Goal: Task Accomplishment & Management: Complete application form

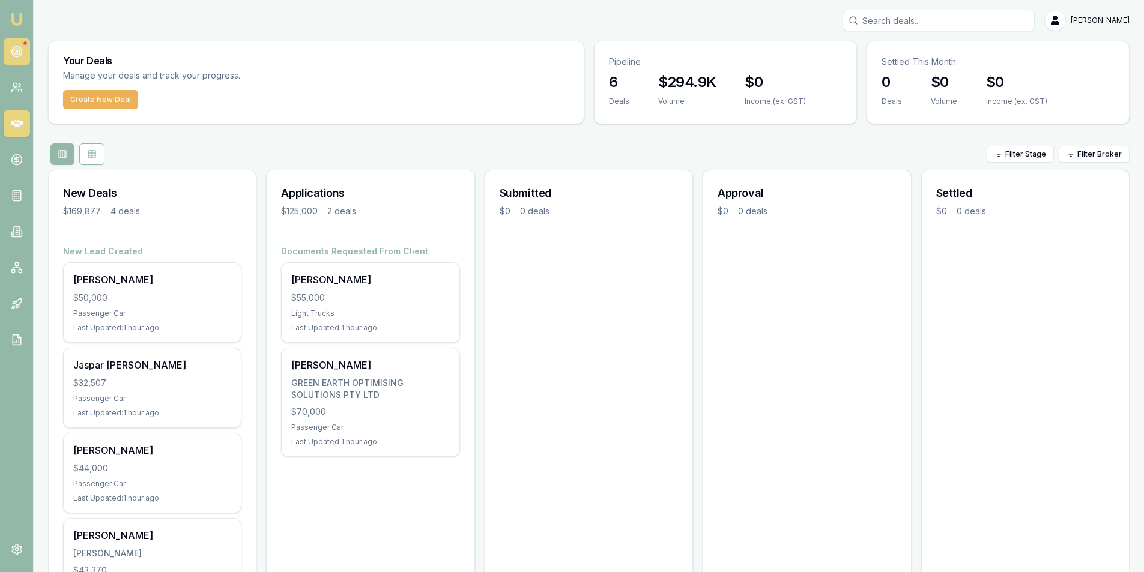
click at [12, 58] on link at bounding box center [17, 51] width 26 height 26
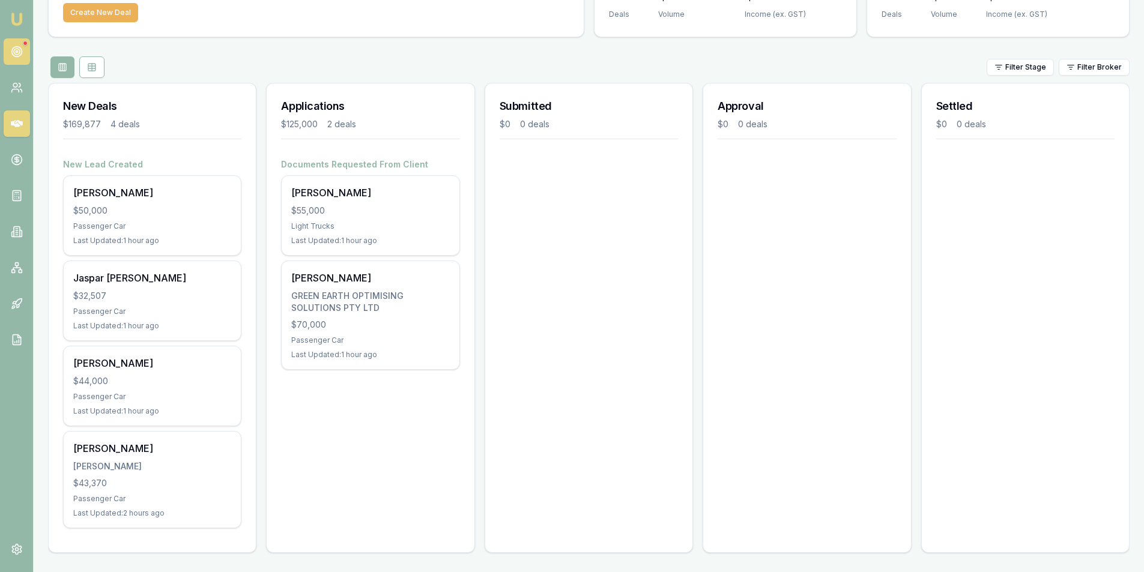
click at [20, 56] on icon at bounding box center [17, 52] width 12 height 12
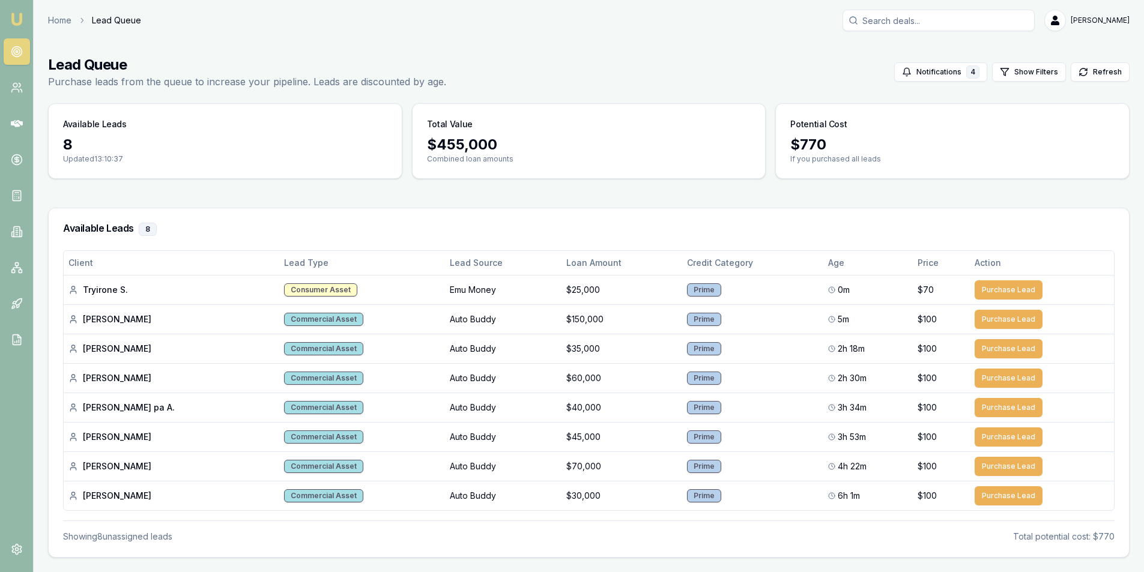
click at [544, 129] on div "Total Value" at bounding box center [589, 119] width 353 height 31
click at [196, 157] on p "Updated 13:10:37" at bounding box center [225, 159] width 324 height 10
click at [294, 156] on p "Updated 13:10:37" at bounding box center [225, 159] width 324 height 10
click at [292, 156] on p "Updated 13:10:37" at bounding box center [225, 159] width 324 height 10
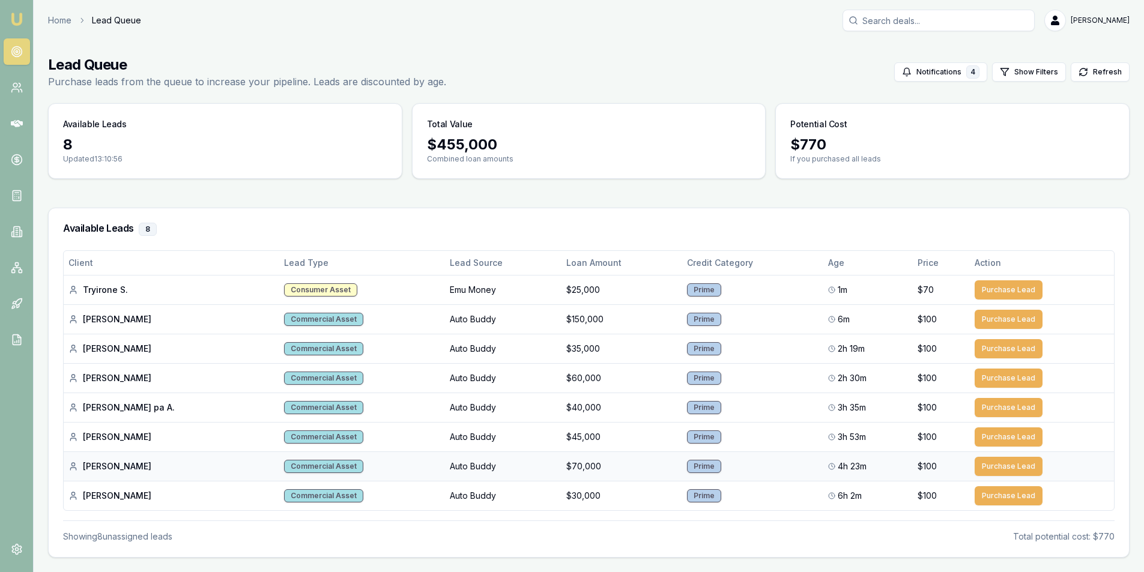
click at [716, 468] on td "Prime" at bounding box center [752, 466] width 141 height 29
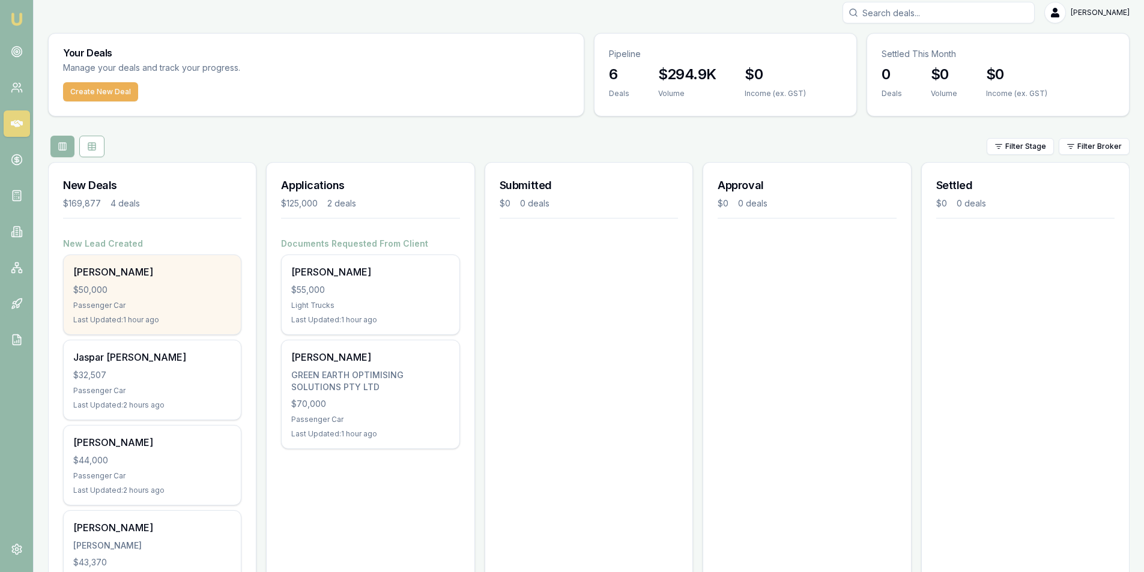
scroll to position [87, 0]
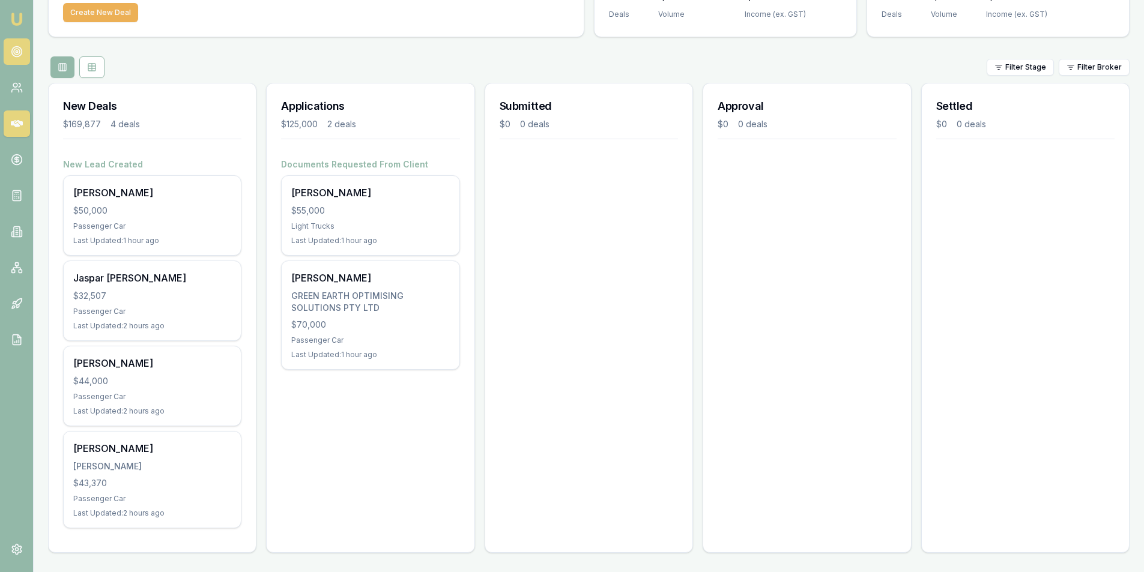
click at [15, 53] on icon at bounding box center [17, 52] width 12 height 12
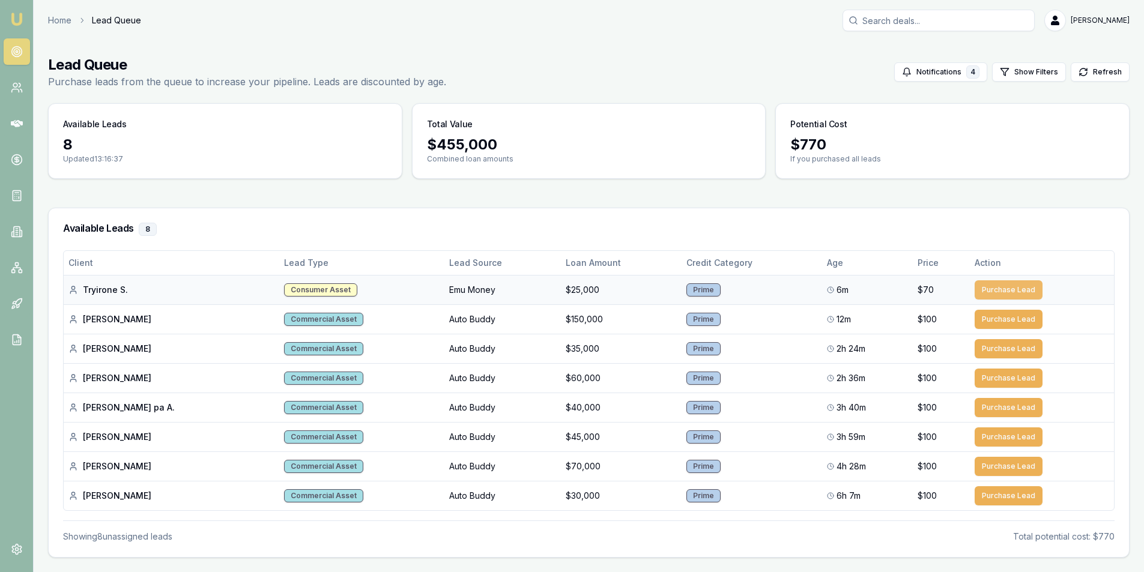
click at [1004, 288] on button "Purchase Lead" at bounding box center [1009, 289] width 68 height 19
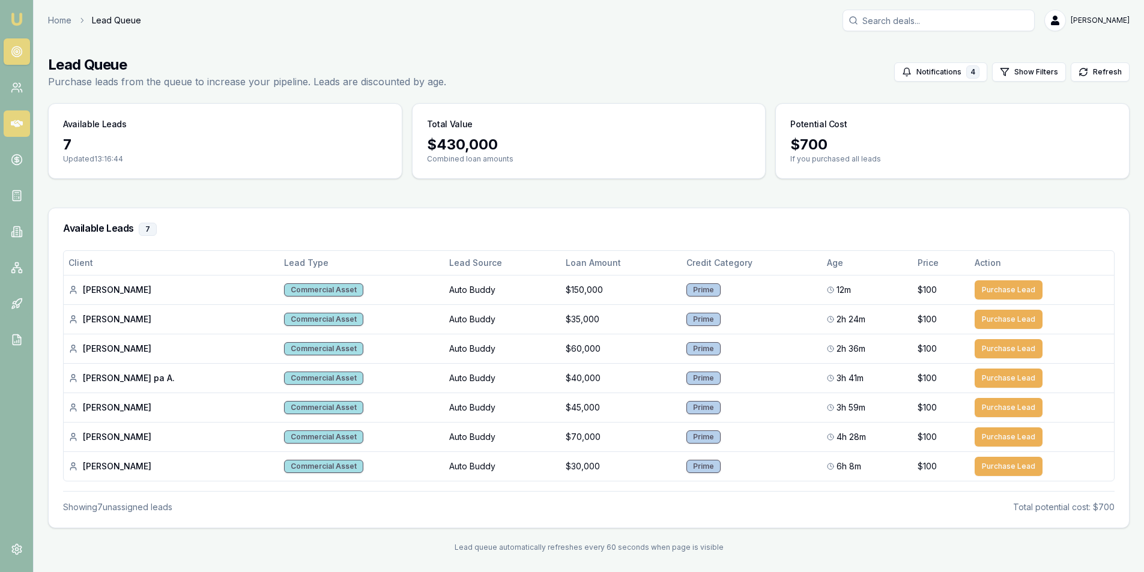
click at [13, 125] on icon at bounding box center [17, 123] width 12 height 7
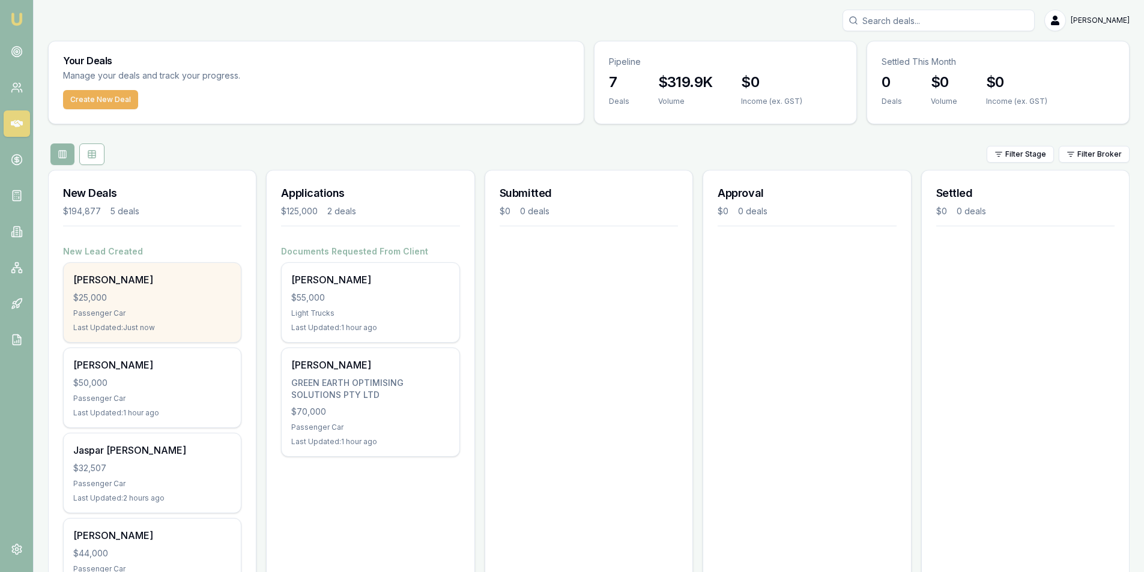
click at [147, 294] on div "$25,000" at bounding box center [152, 298] width 158 height 12
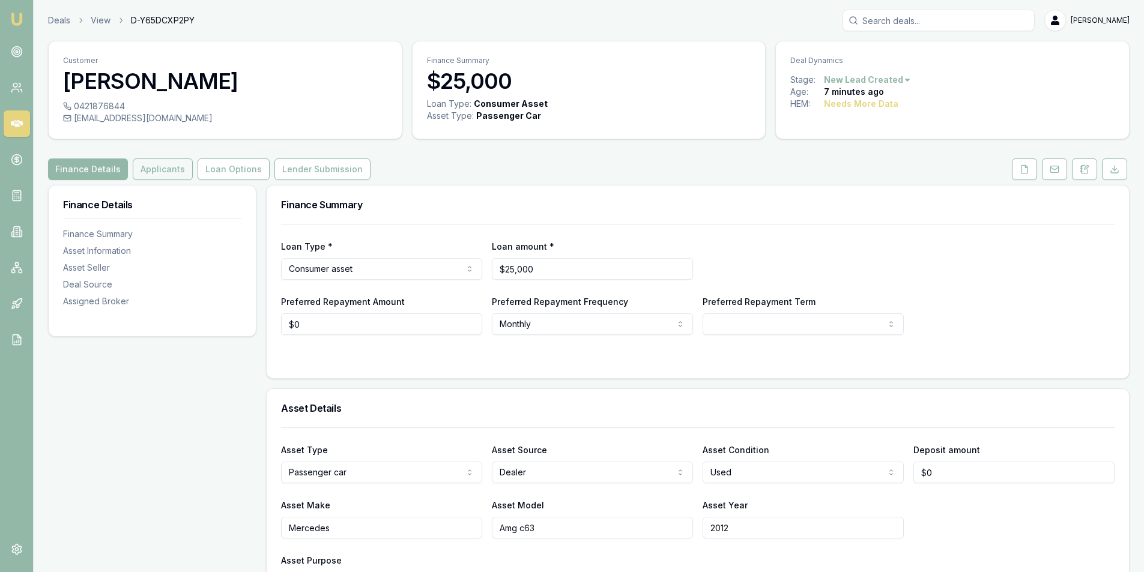
click at [151, 163] on button "Applicants" at bounding box center [163, 170] width 60 height 22
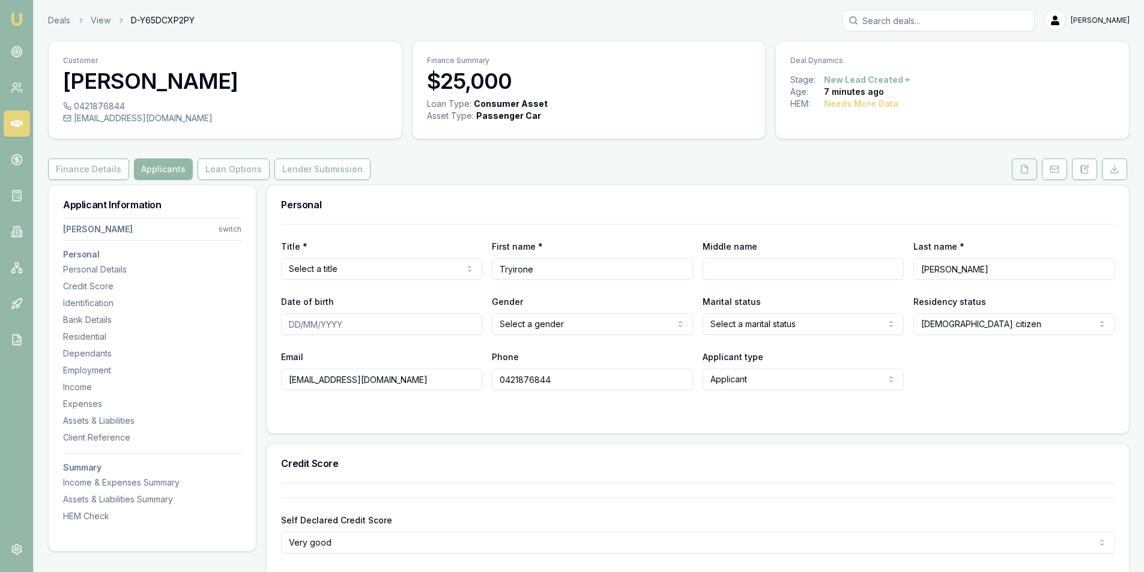
click at [1028, 169] on icon at bounding box center [1025, 169] width 7 height 8
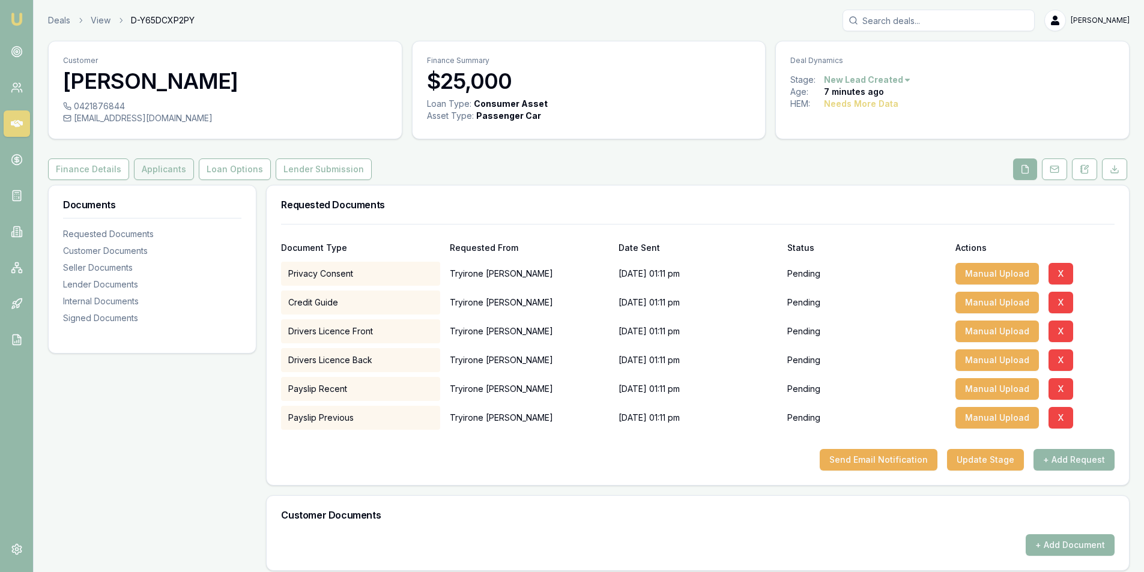
click at [146, 174] on button "Applicants" at bounding box center [164, 170] width 60 height 22
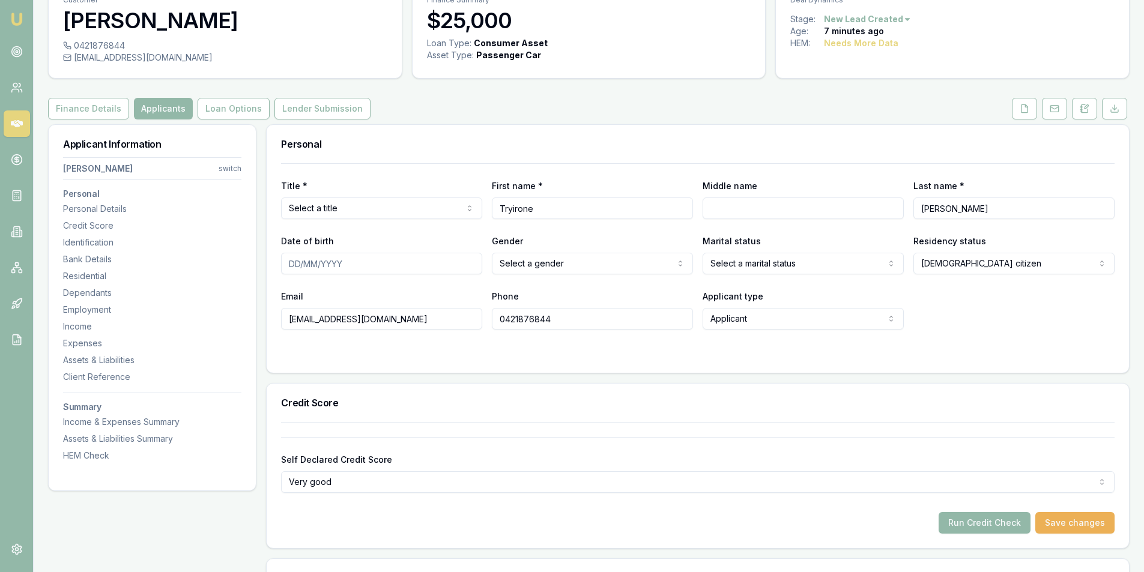
scroll to position [60, 0]
click at [93, 119] on button "Finance Details" at bounding box center [88, 109] width 81 height 22
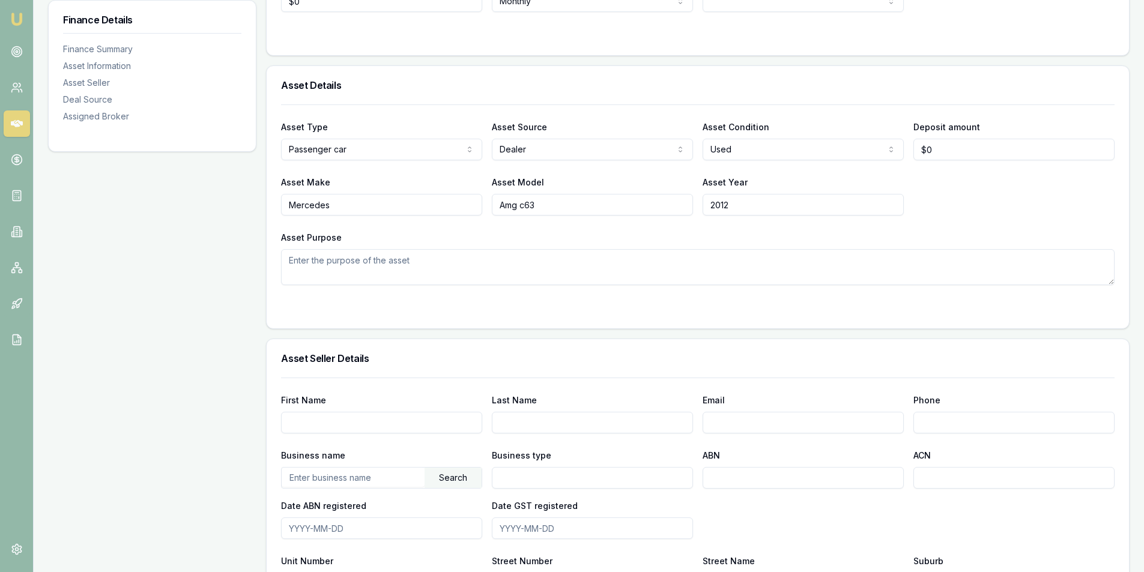
scroll to position [83, 0]
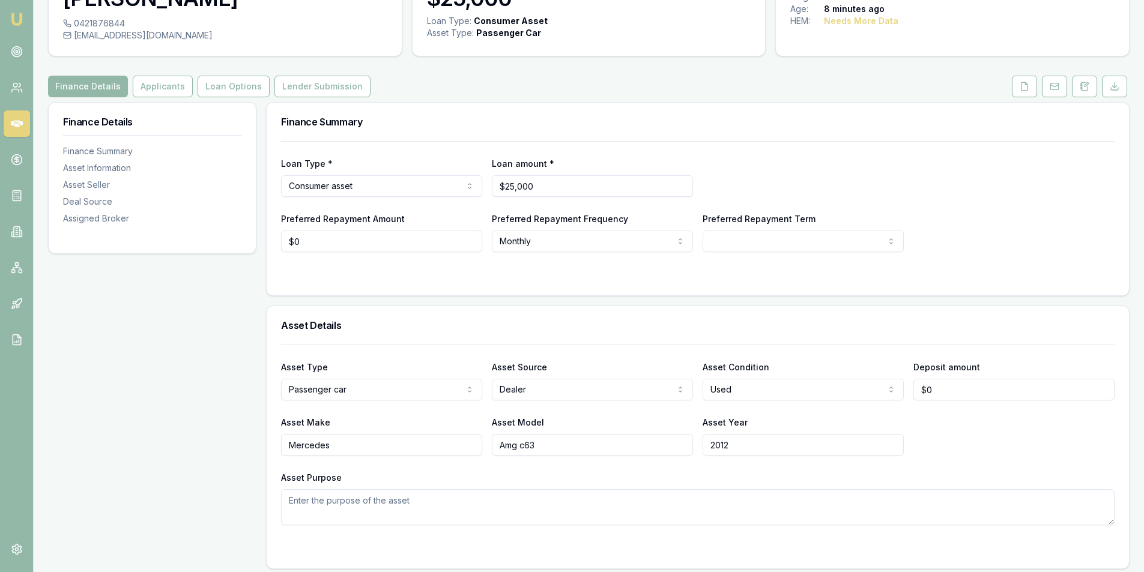
click at [565, 467] on div "Asset Type Passenger car Passenger car Electric vehicle Light commercial Carava…" at bounding box center [698, 435] width 834 height 181
click at [163, 82] on button "Applicants" at bounding box center [163, 87] width 60 height 22
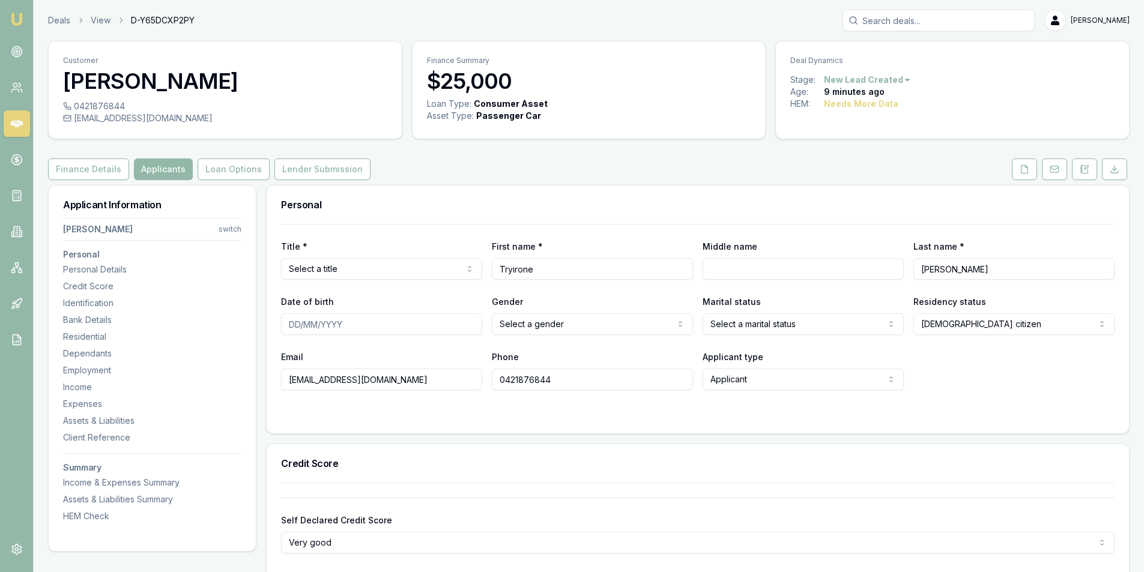
click at [364, 275] on html "Emu Broker Deals View D-Y65DCXP2PY Peter Sarris Toggle Menu Customer Tryirone S…" at bounding box center [572, 286] width 1144 height 572
click at [532, 334] on body "Emu Broker Deals View D-Y65DCXP2PY Peter Sarris Toggle Menu Customer Tryirone S…" at bounding box center [572, 286] width 1144 height 572
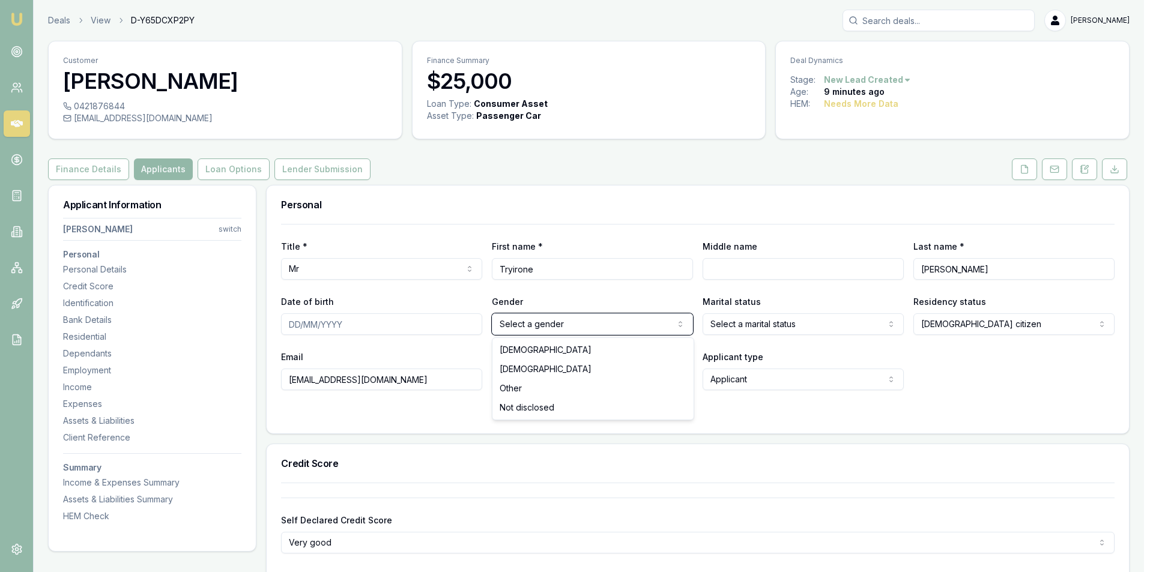
click at [530, 331] on html "Emu Broker Deals View D-Y65DCXP2PY Peter Sarris Toggle Menu Customer Tryirone S…" at bounding box center [576, 286] width 1153 height 572
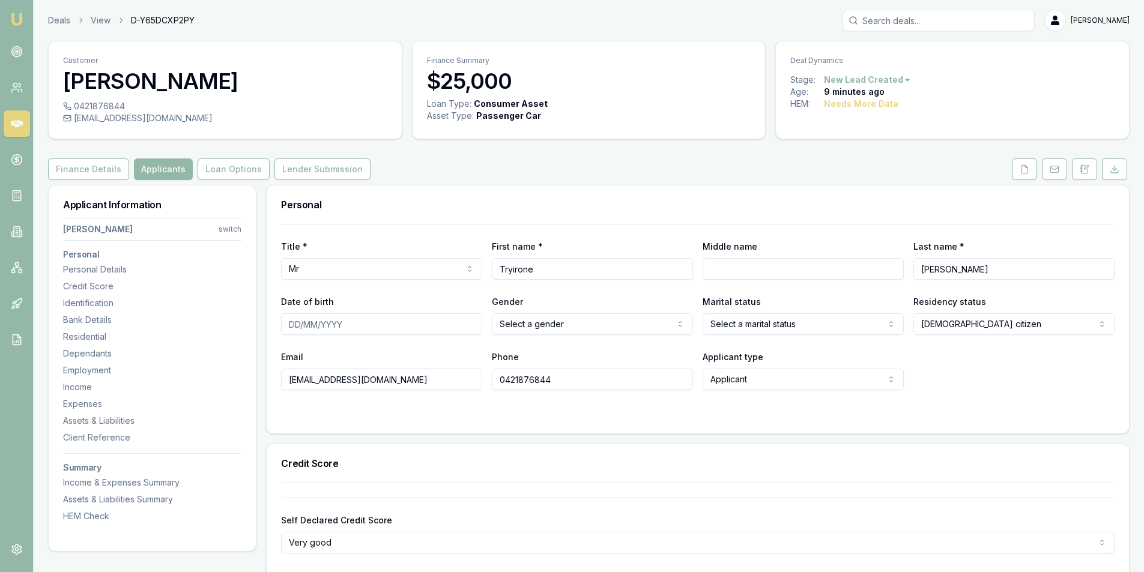
click at [533, 332] on html "Emu Broker Deals View D-Y65DCXP2PY Peter Sarris Toggle Menu Customer Tryirone S…" at bounding box center [572, 286] width 1144 height 572
click at [967, 360] on div "Email tryironestewart902@gmail.com Phone 0421876844 Applicant type Applicant Ap…" at bounding box center [698, 370] width 834 height 41
drag, startPoint x: 292, startPoint y: 323, endPoint x: 350, endPoint y: 323, distance: 58.3
click at [292, 323] on input "Date of birth" at bounding box center [381, 325] width 201 height 22
type input "30/03/2003"
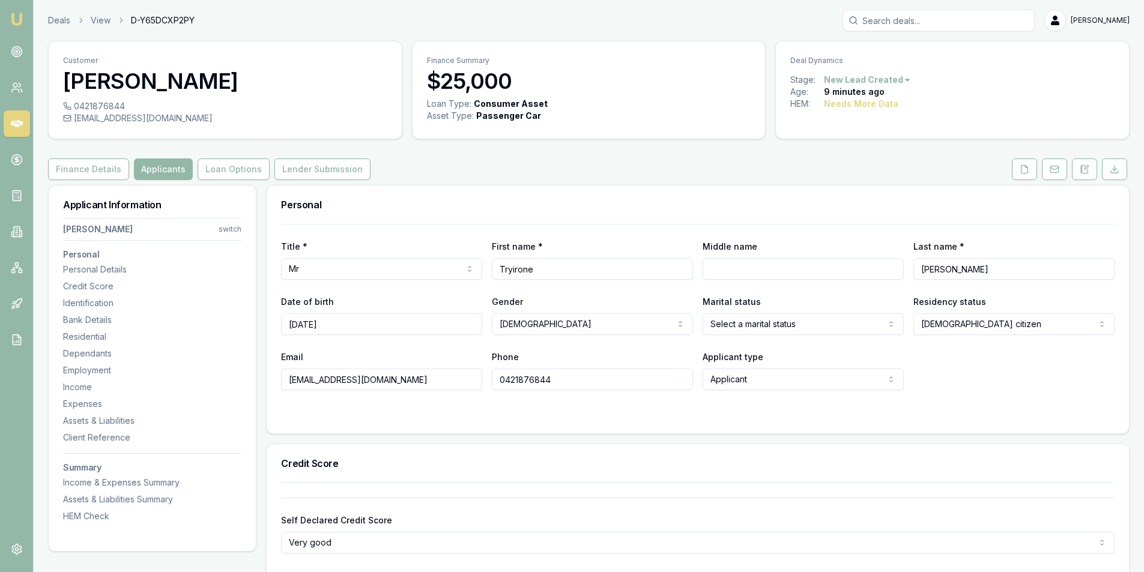
click at [979, 376] on div "Email tryironestewart902@gmail.com Phone 0421876844 Applicant type Applicant Ap…" at bounding box center [698, 370] width 834 height 41
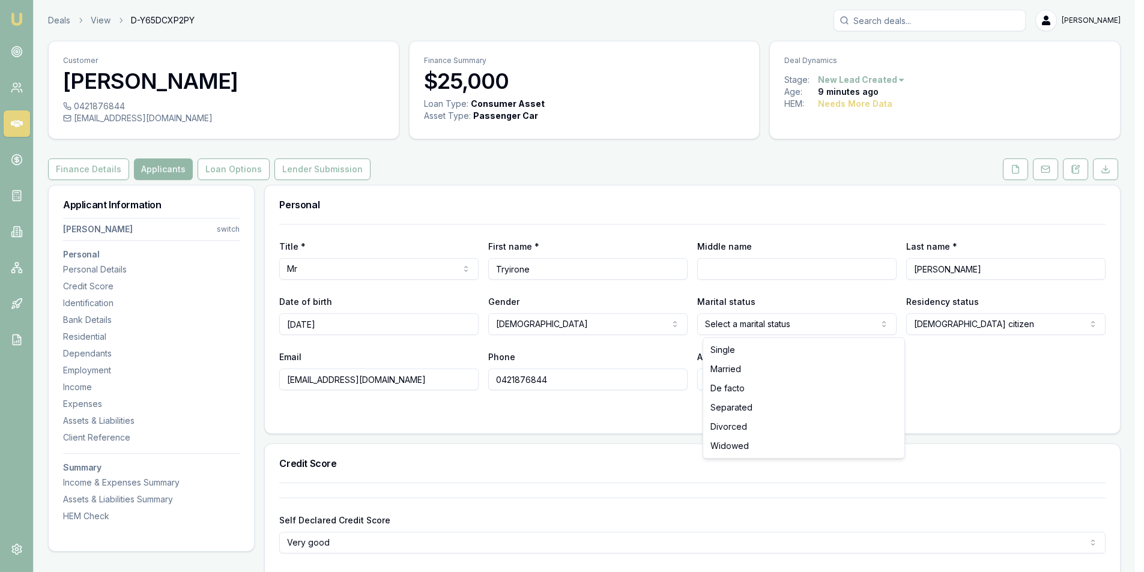
click at [809, 329] on html "Emu Broker Deals View D-Y65DCXP2PY Peter Sarris Toggle Menu Customer Tryirone S…" at bounding box center [572, 286] width 1144 height 572
select select "DE_FACTO"
drag, startPoint x: 754, startPoint y: 387, endPoint x: 893, endPoint y: 347, distance: 145.0
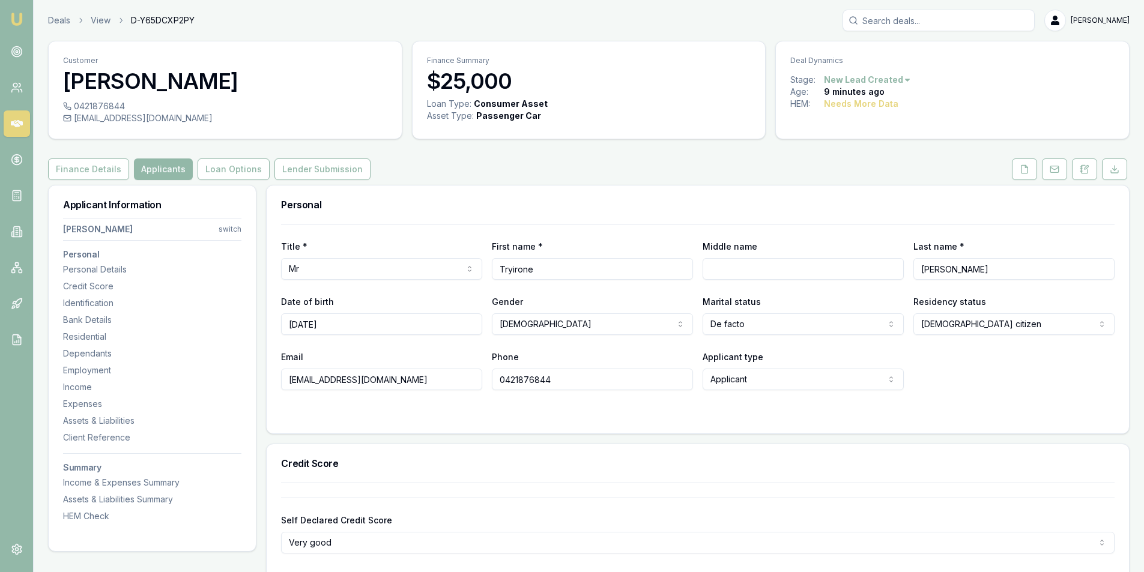
click at [996, 327] on html "Emu Broker Deals View D-Y65DCXP2PY Peter Sarris Toggle Menu Customer Tryirone S…" at bounding box center [572, 286] width 1144 height 572
click at [986, 365] on div "Email tryironestewart902@gmail.com Phone 0421876844 Applicant type Applicant Ap…" at bounding box center [698, 370] width 834 height 41
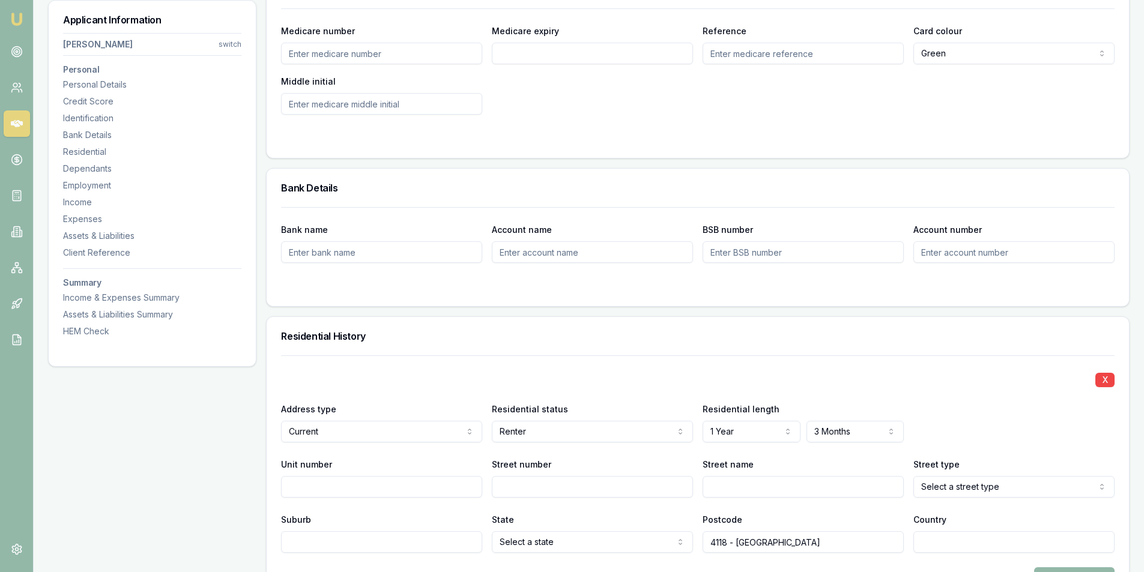
scroll to position [1021, 0]
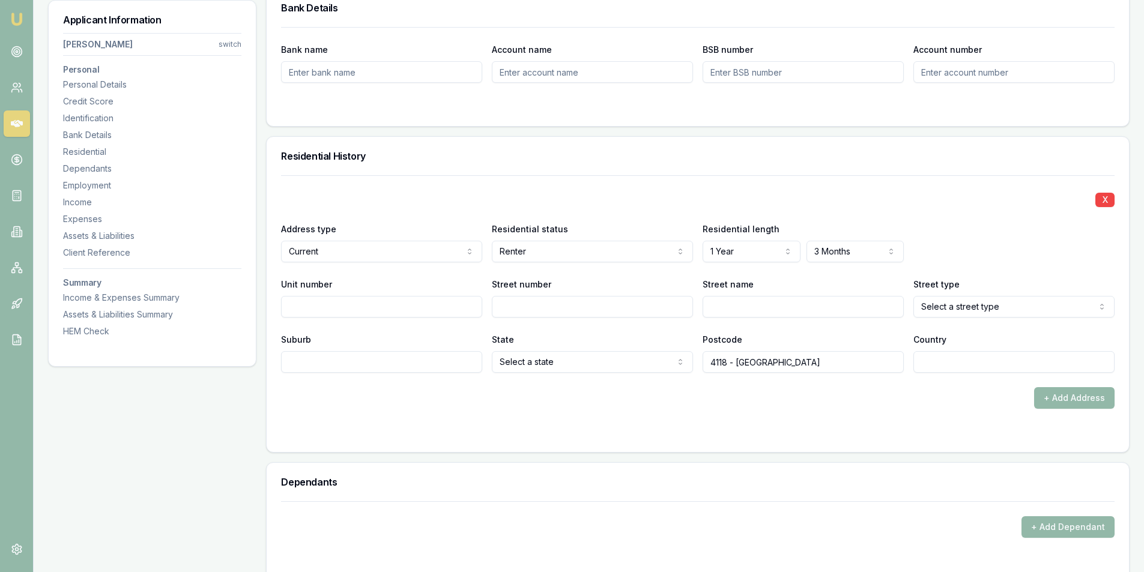
click at [526, 306] on input "Street number" at bounding box center [592, 307] width 201 height 22
click at [605, 305] on input "19 Chefield COurt" at bounding box center [592, 307] width 201 height 22
type input "19 Chefield COurt"
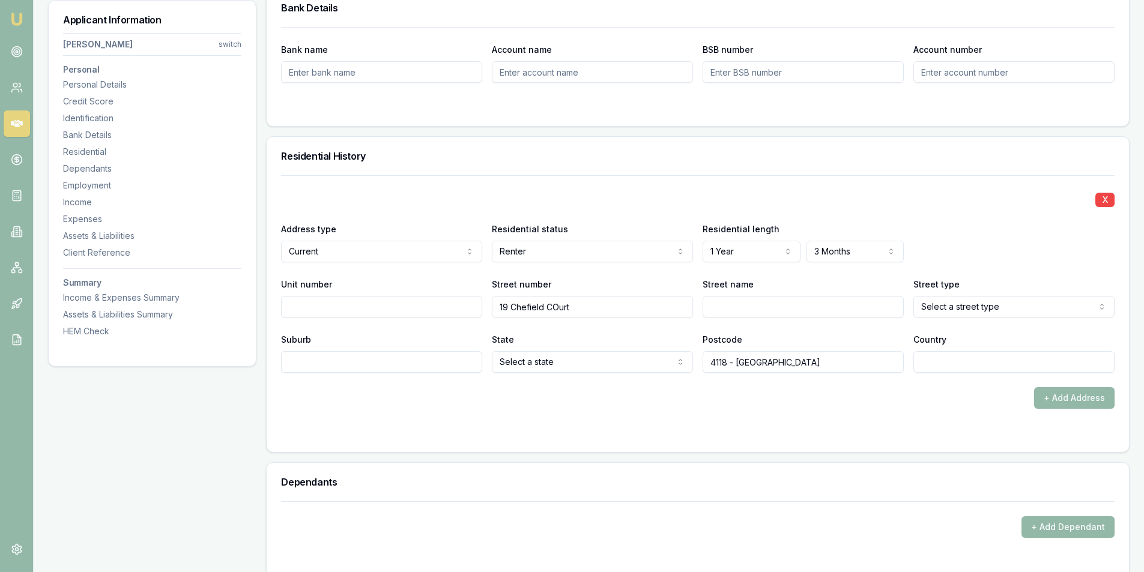
click at [588, 305] on input "19 Chefield COurt" at bounding box center [592, 307] width 201 height 22
type input "19"
type input "Sheffield"
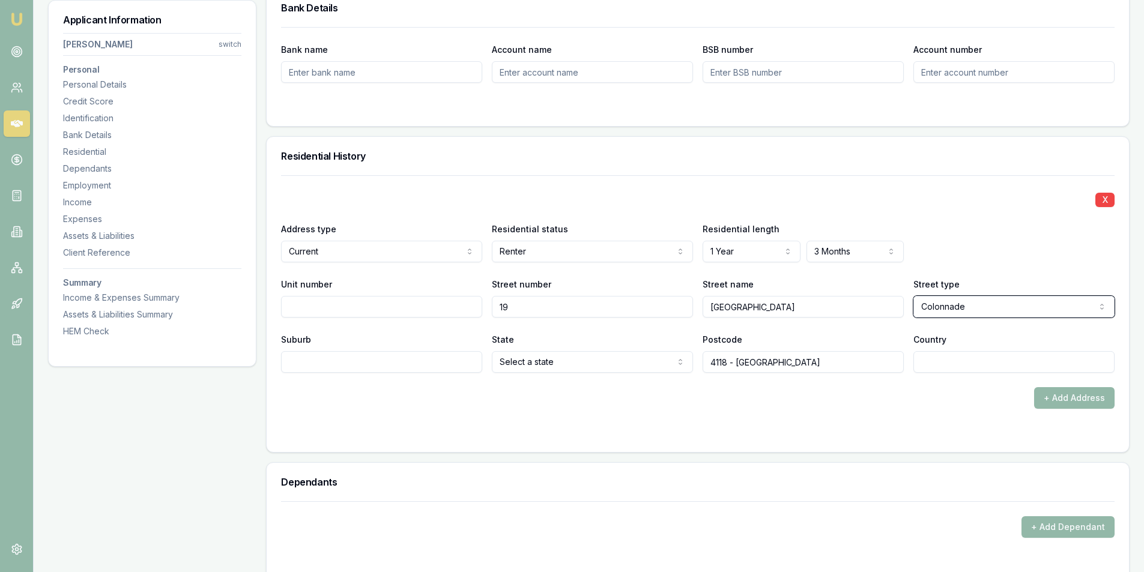
select select "Court"
type input "Browns Plains"
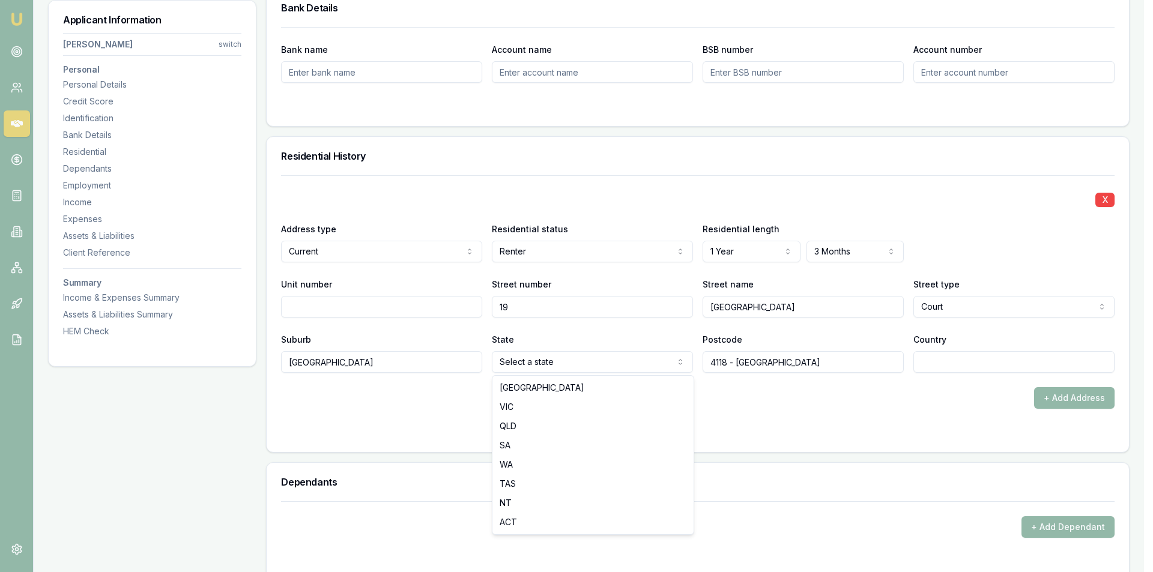
select select "QLD"
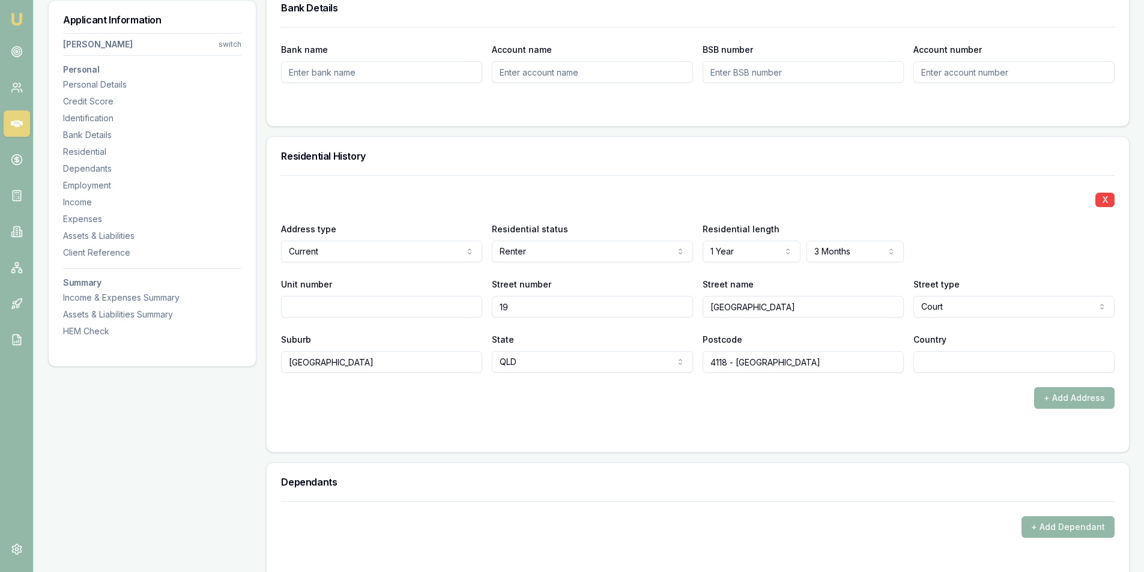
click at [982, 353] on input "Country" at bounding box center [1014, 362] width 201 height 22
type input "AUS"
click at [984, 417] on form "X Address type Current Current Previous Residential status Renter Owner with mo…" at bounding box center [698, 306] width 834 height 262
click at [1047, 388] on button "+ Add Address" at bounding box center [1074, 398] width 80 height 22
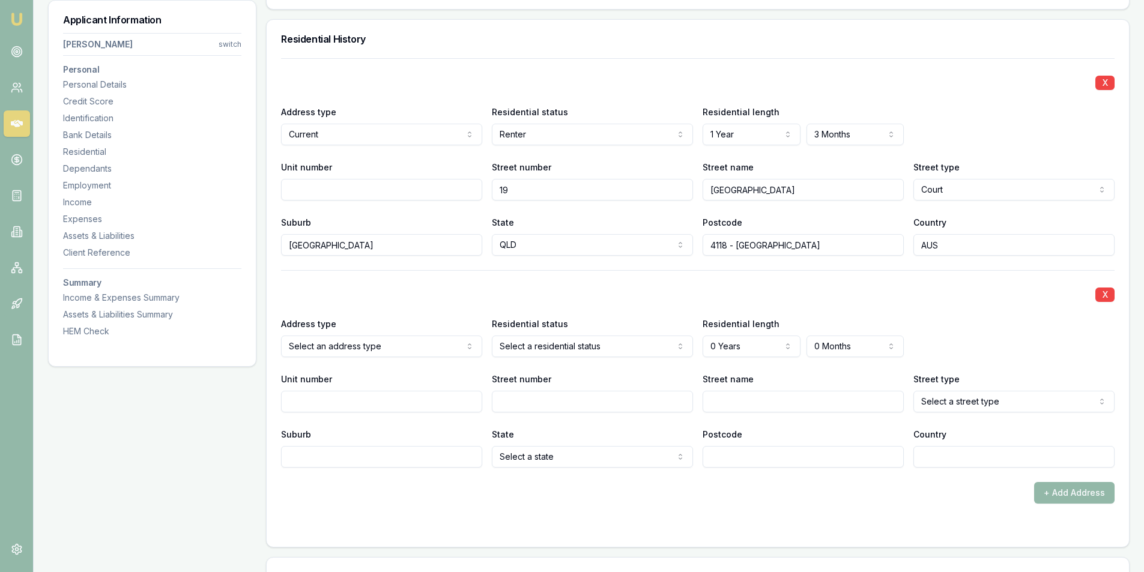
scroll to position [1141, 0]
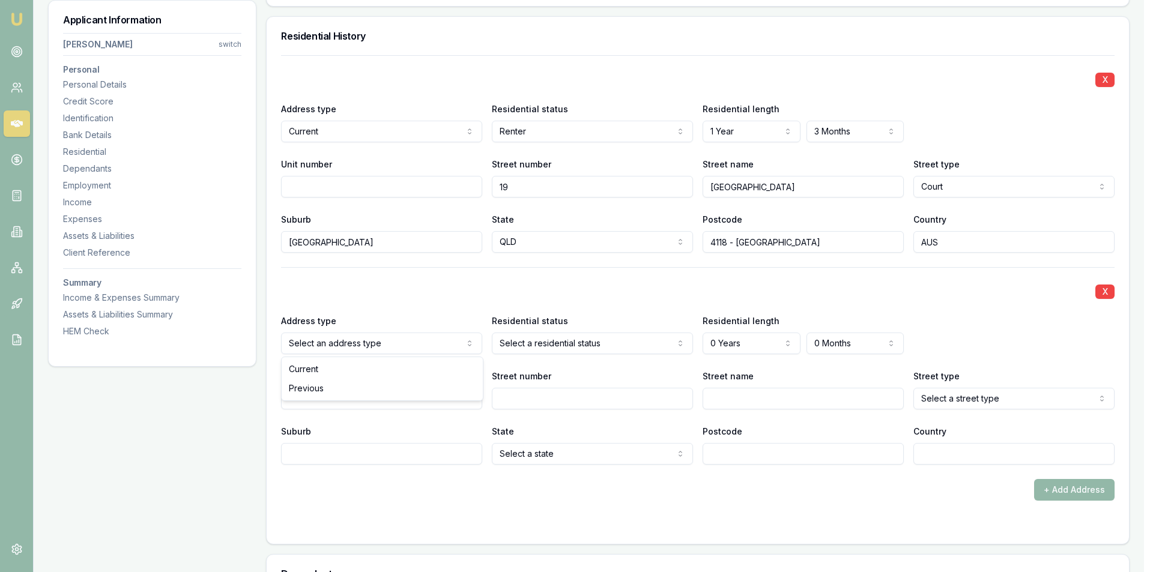
select select "PREVIOUS"
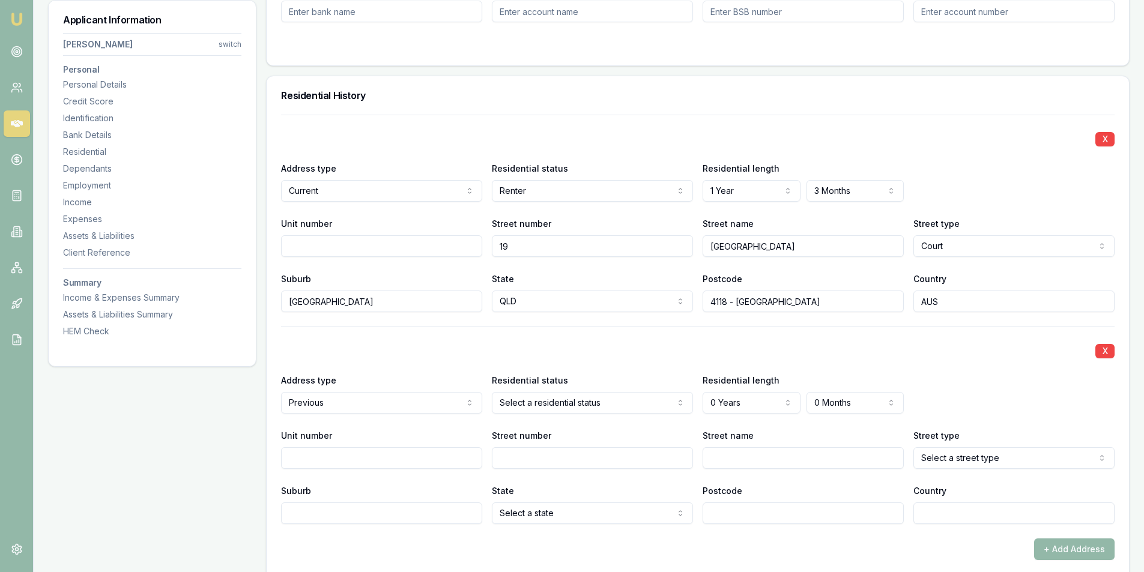
scroll to position [1081, 0]
click at [1105, 353] on button "X" at bounding box center [1104, 352] width 19 height 14
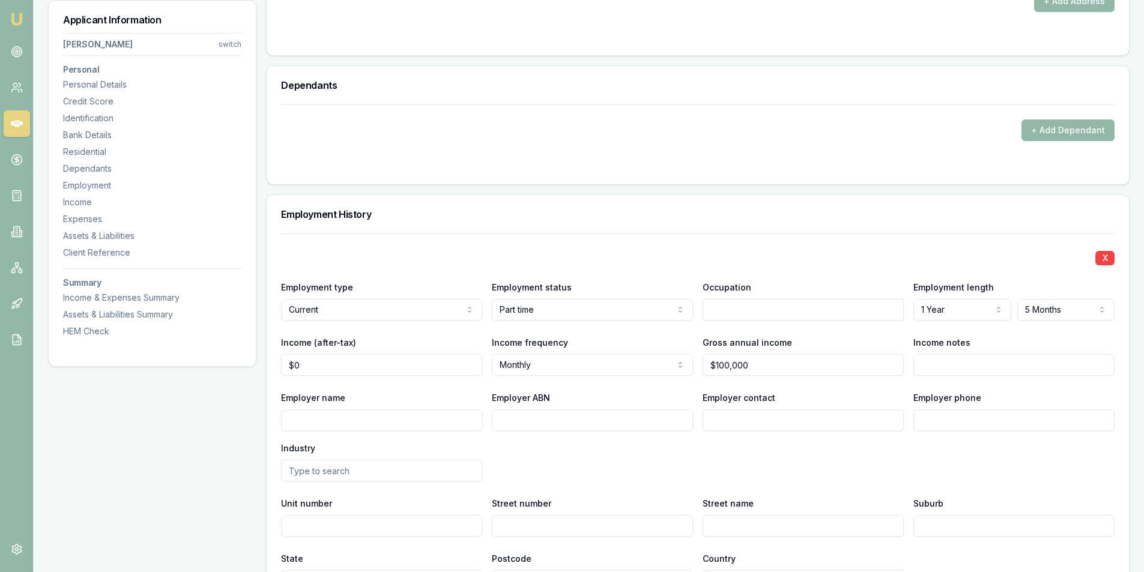
scroll to position [1501, 0]
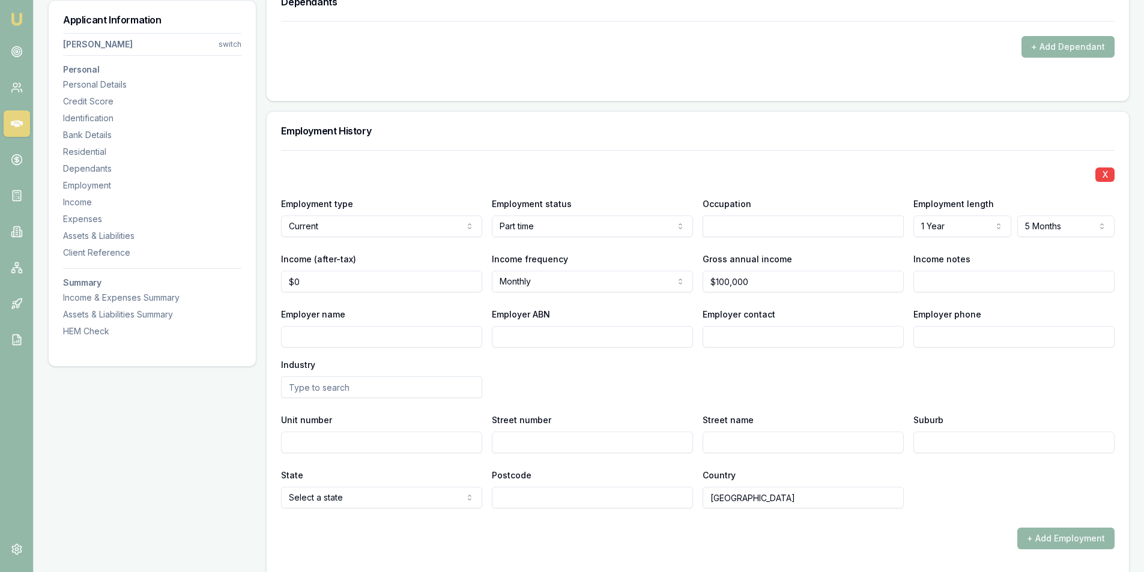
click at [756, 234] on input "text" at bounding box center [803, 227] width 201 height 22
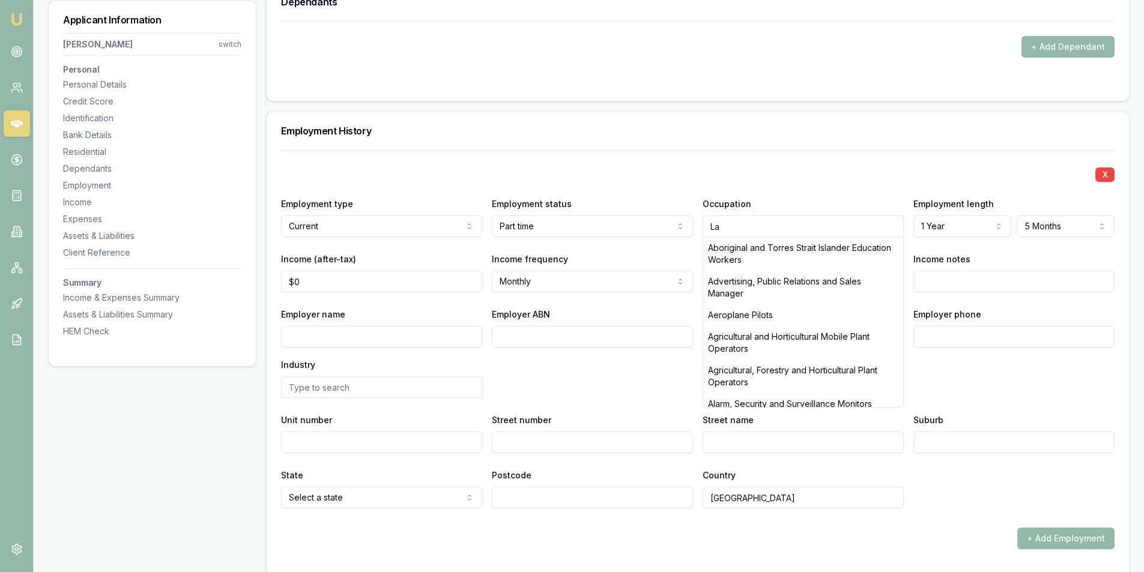
type input "L"
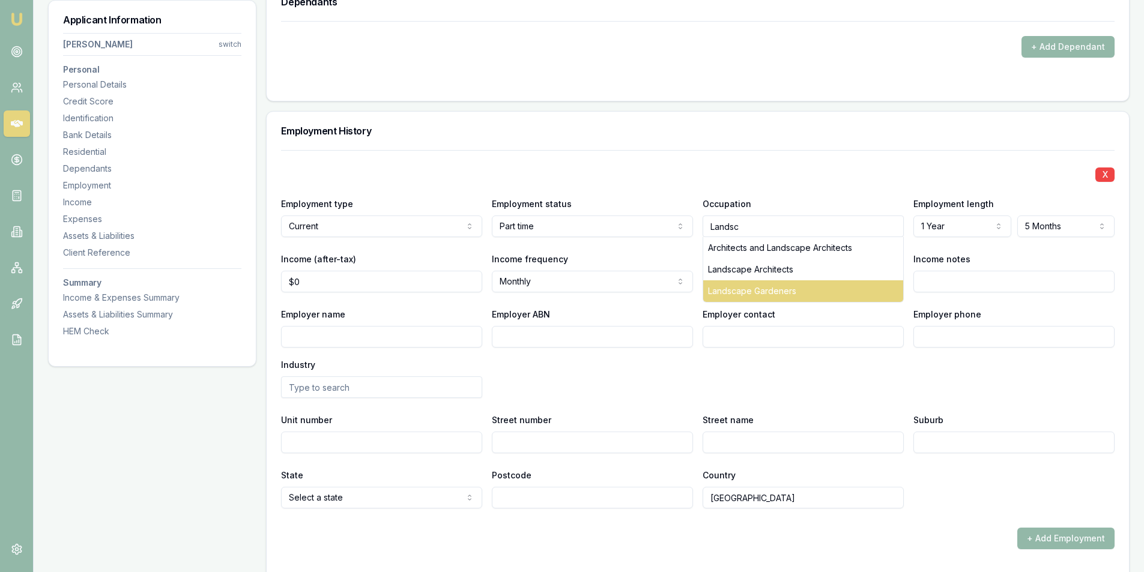
click at [778, 291] on div "Landscape Gardeners" at bounding box center [803, 291] width 200 height 22
type input "Landscape Gardeners"
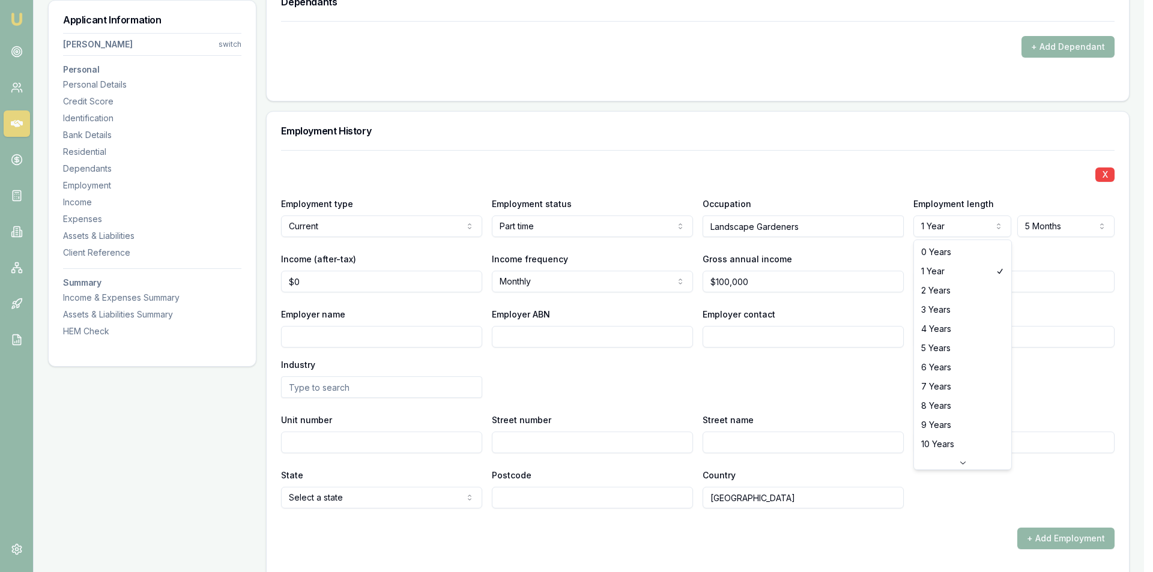
select select "0"
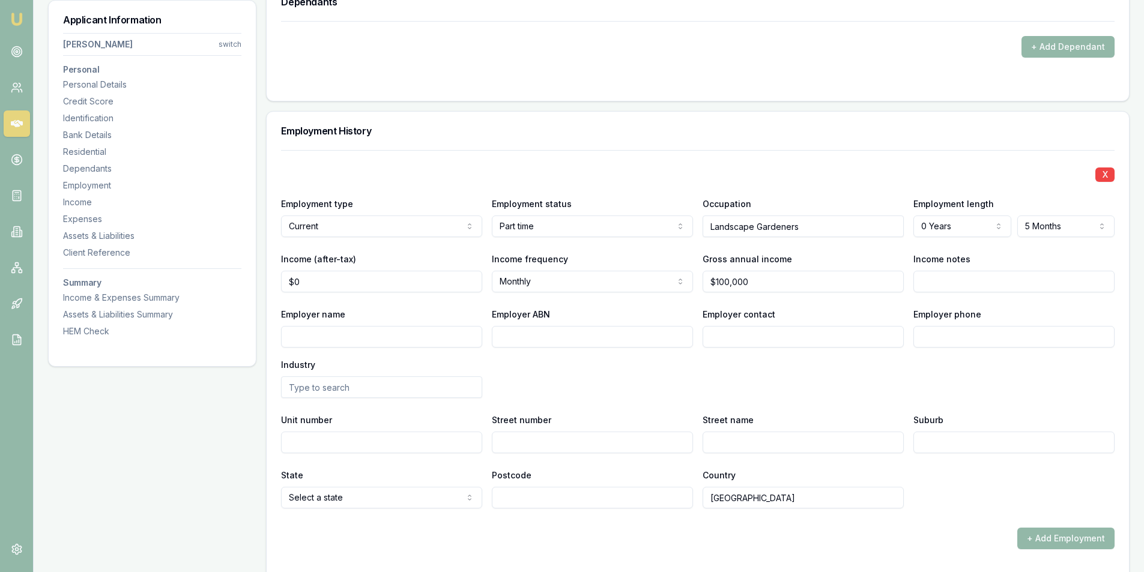
click at [935, 368] on div "Employer name Employer ABN Employer contact Employer phone Industry" at bounding box center [698, 352] width 834 height 91
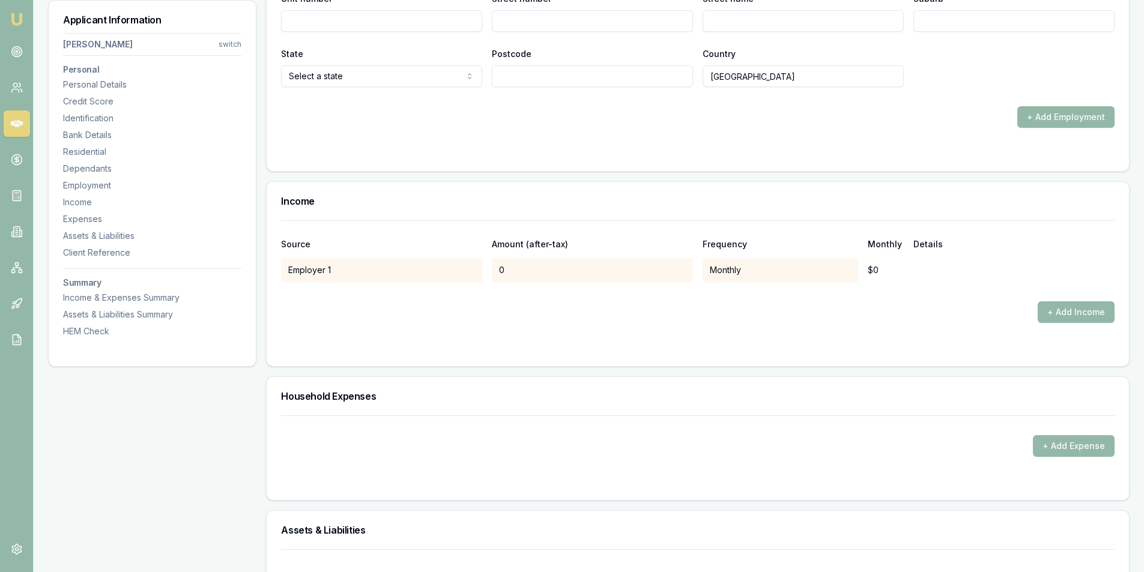
scroll to position [1922, 0]
click at [807, 263] on div "Monthly" at bounding box center [781, 271] width 156 height 24
click at [892, 265] on div "$0" at bounding box center [886, 271] width 36 height 24
click at [545, 264] on div "0" at bounding box center [592, 271] width 201 height 24
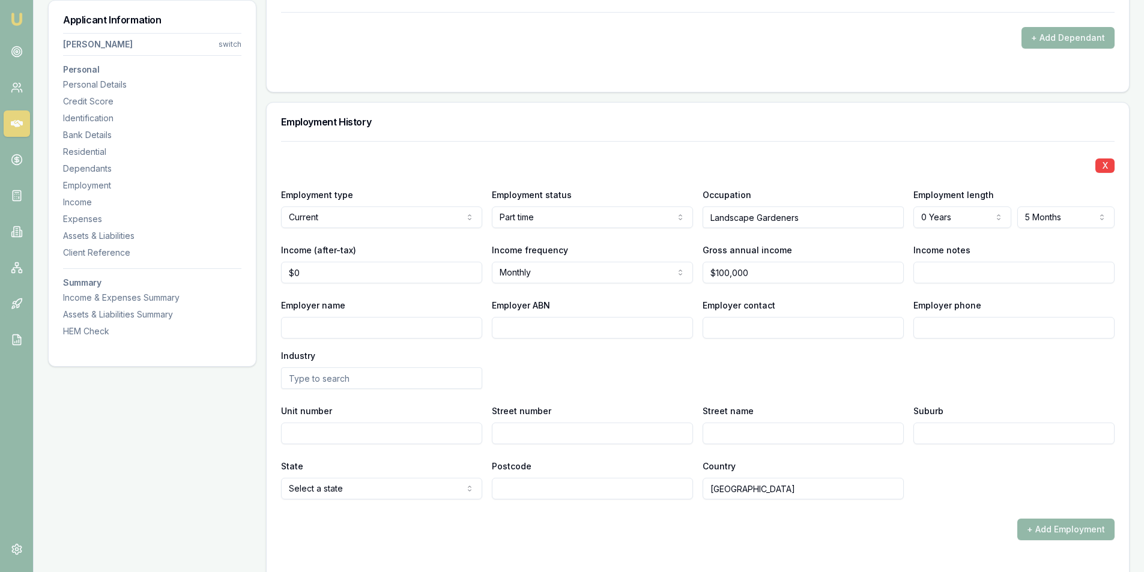
scroll to position [1501, 0]
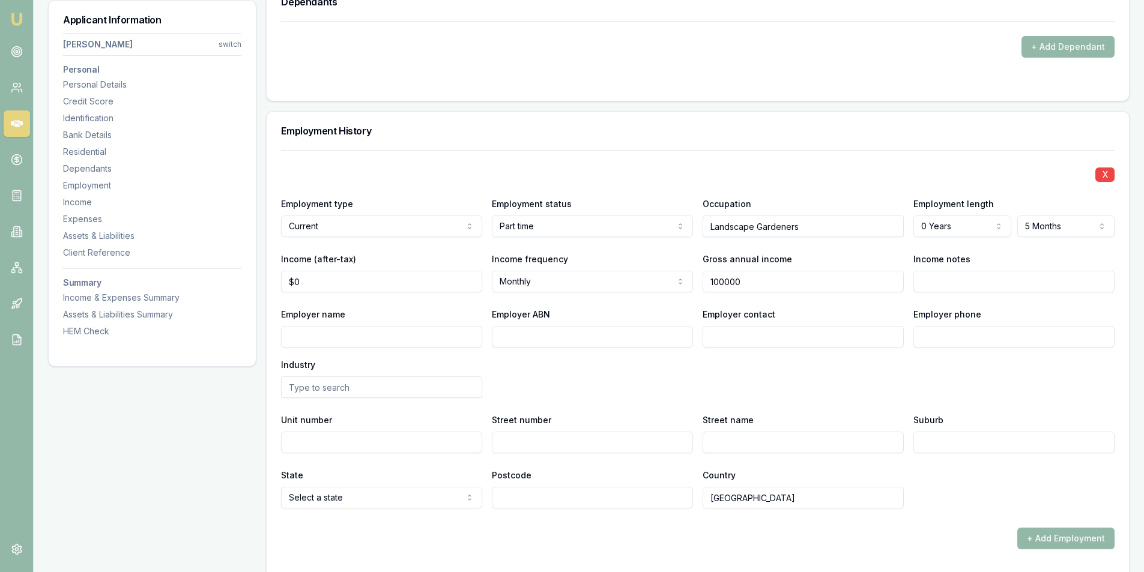
click at [754, 279] on input "100000" at bounding box center [803, 282] width 201 height 22
type input "$100,000"
click at [929, 300] on div "X Employment type Current Current Previous Employment status Part time Full tim…" at bounding box center [698, 329] width 834 height 359
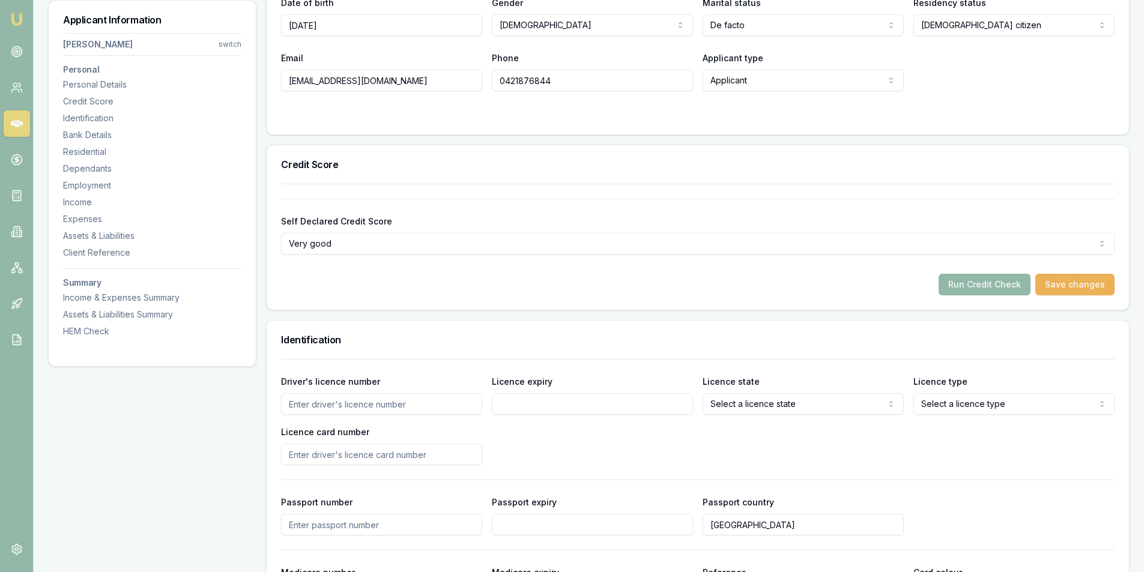
scroll to position [300, 0]
click at [1083, 287] on button "Save changes" at bounding box center [1074, 284] width 79 height 22
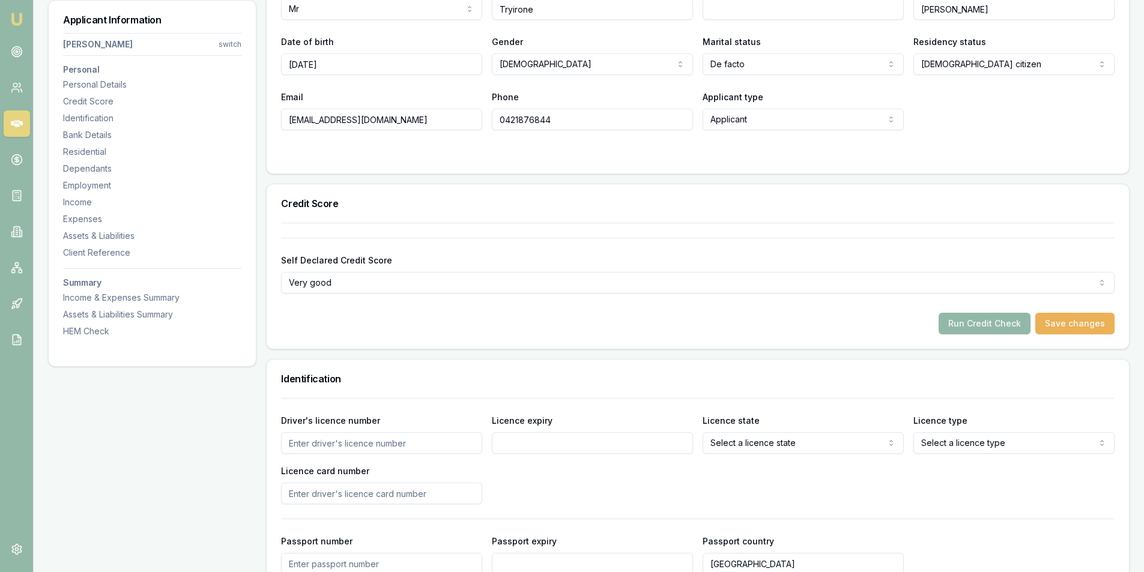
scroll to position [0, 0]
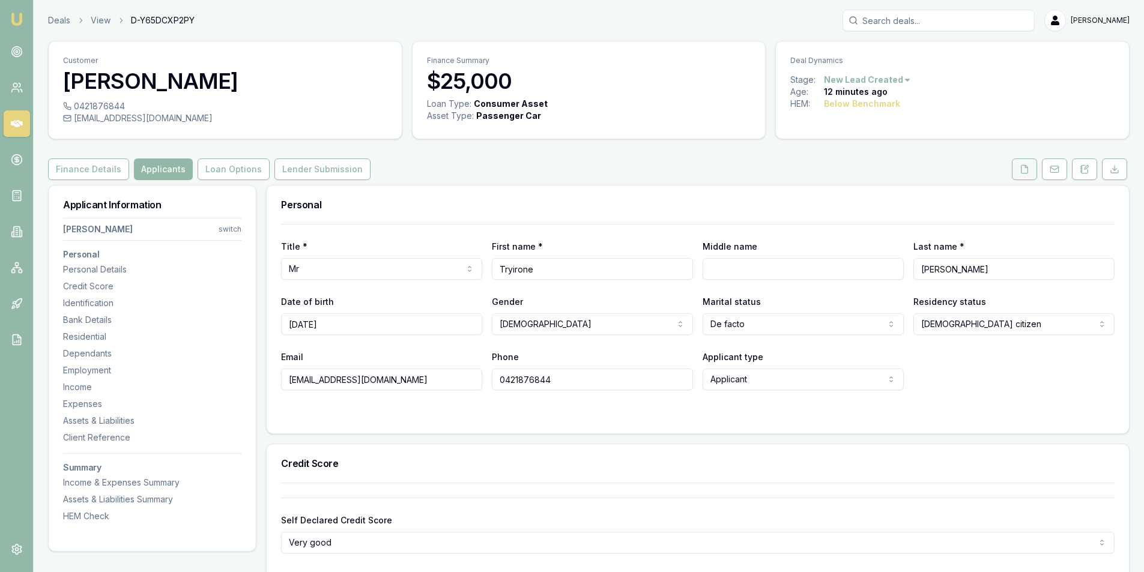
click at [1026, 173] on icon at bounding box center [1025, 169] width 7 height 8
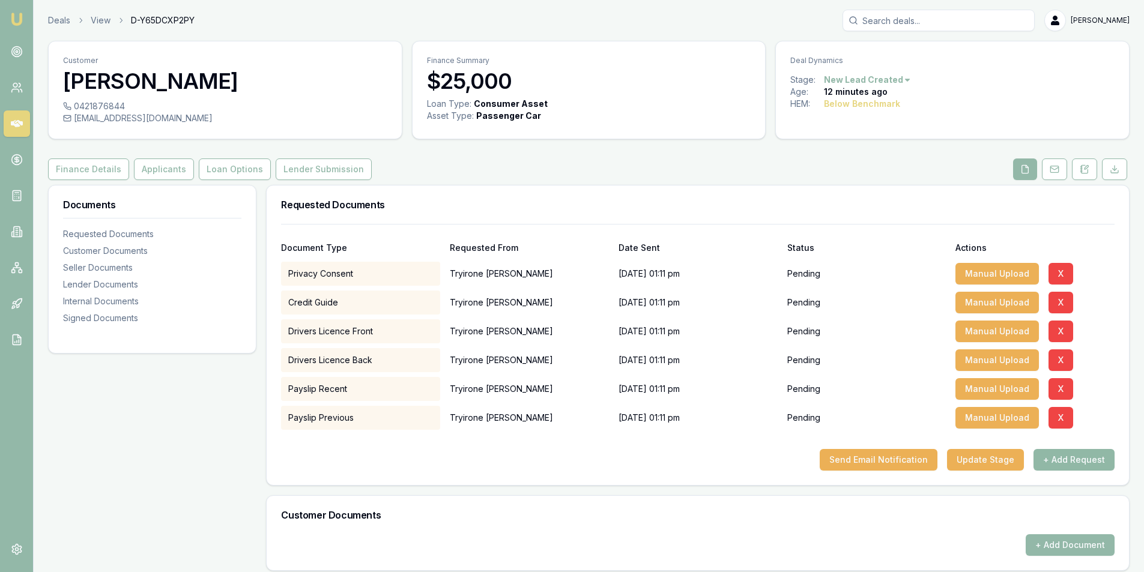
click at [1068, 455] on button "+ Add Request" at bounding box center [1074, 460] width 81 height 22
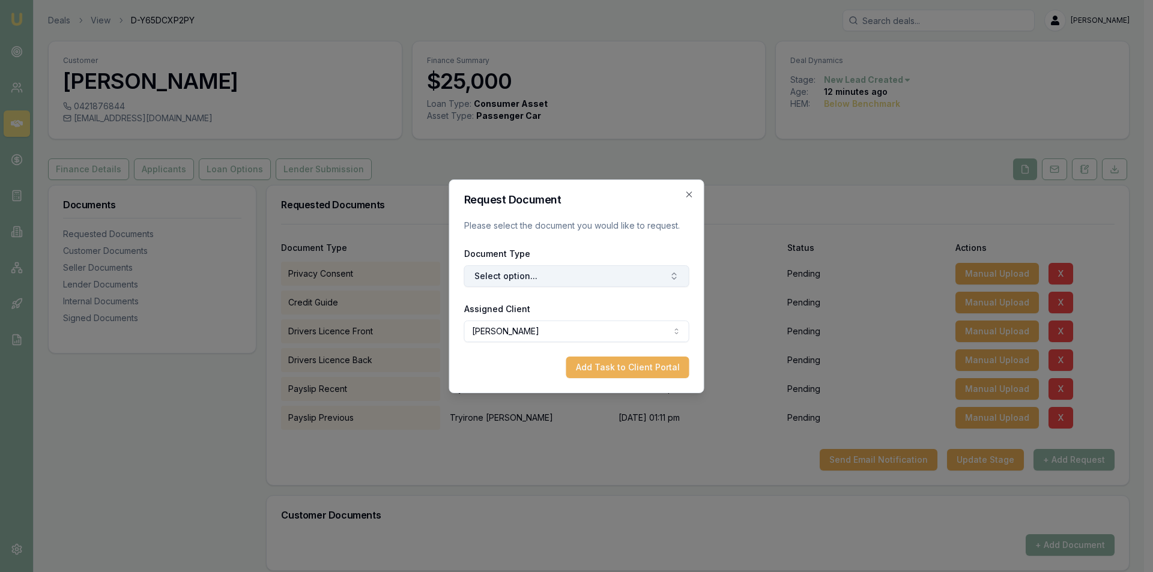
click at [545, 275] on button "Select option..." at bounding box center [576, 276] width 225 height 22
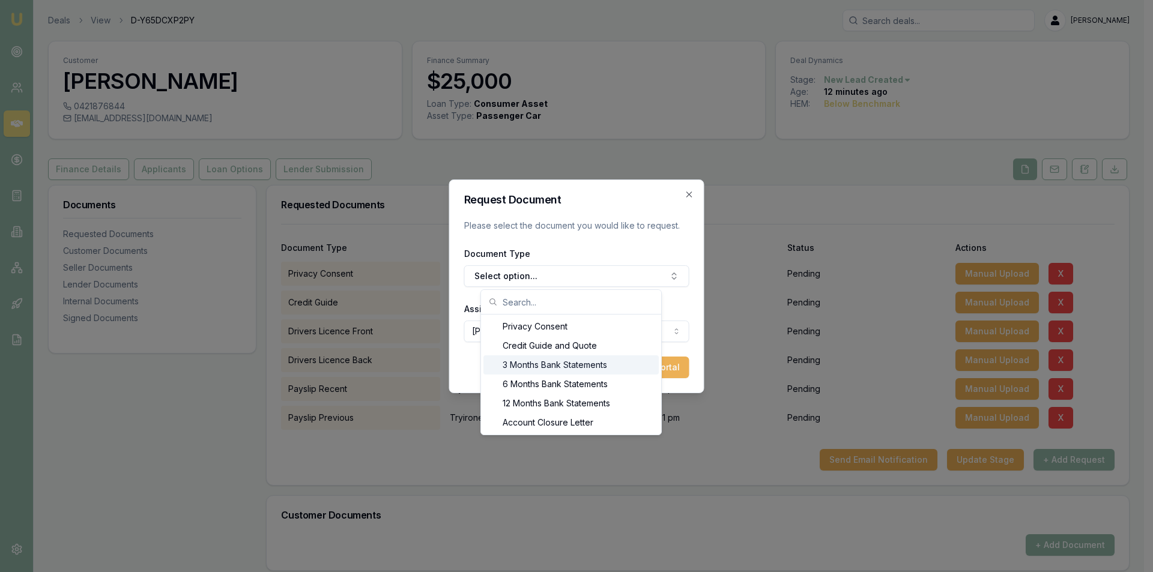
drag, startPoint x: 552, startPoint y: 362, endPoint x: 580, endPoint y: 361, distance: 27.6
click at [553, 362] on div "3 Months Bank Statements" at bounding box center [570, 365] width 175 height 19
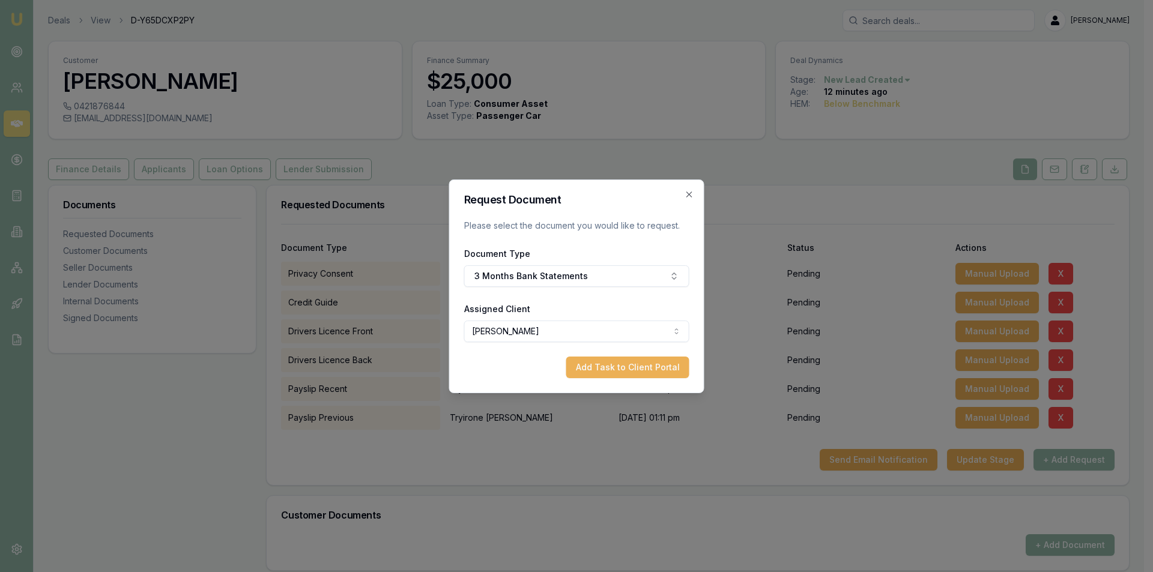
drag, startPoint x: 660, startPoint y: 365, endPoint x: 651, endPoint y: 365, distance: 9.0
click at [659, 365] on button "Add Task to Client Portal" at bounding box center [627, 368] width 123 height 22
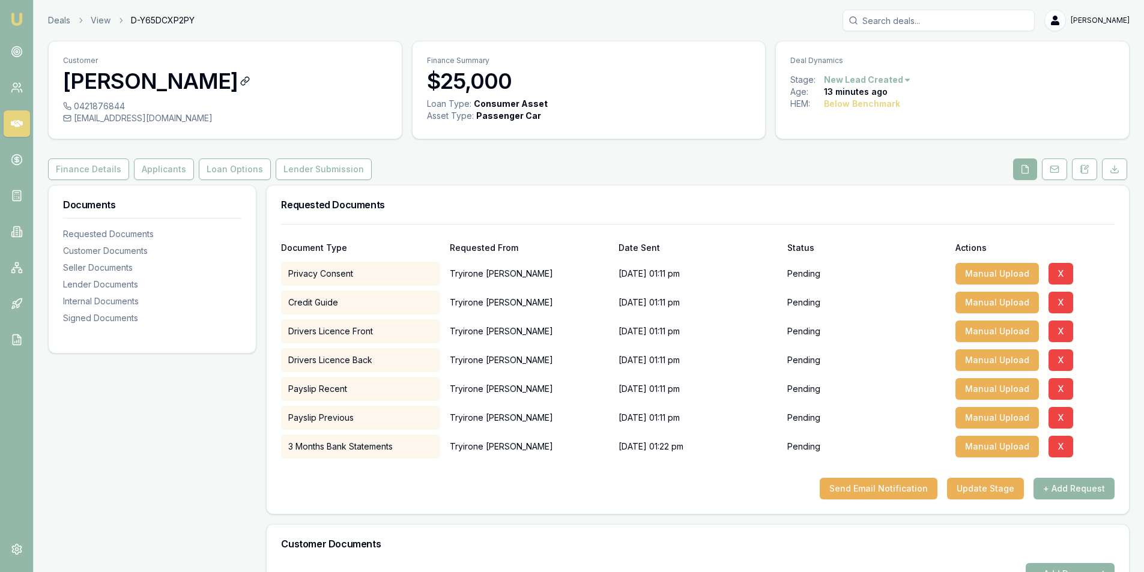
drag, startPoint x: 230, startPoint y: 78, endPoint x: 68, endPoint y: 79, distance: 161.6
click at [68, 79] on h3 "[PERSON_NAME]" at bounding box center [225, 81] width 324 height 24
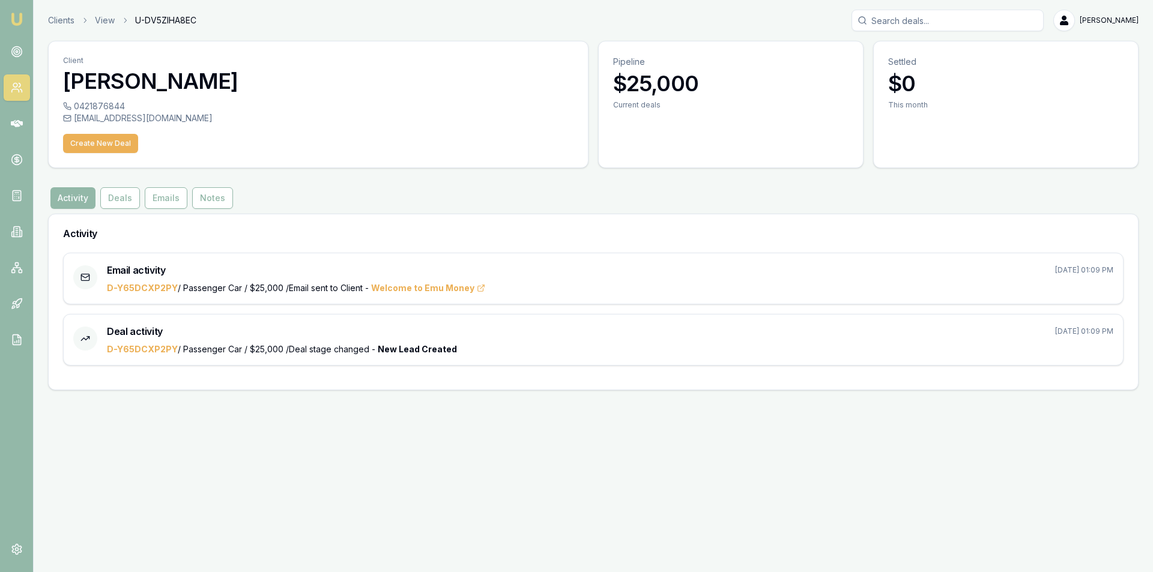
drag, startPoint x: 237, startPoint y: 79, endPoint x: 69, endPoint y: 90, distance: 168.5
click at [69, 90] on h3 "[PERSON_NAME]" at bounding box center [318, 81] width 511 height 24
copy h3 "[PERSON_NAME]"
click at [116, 199] on button "Deals" at bounding box center [120, 198] width 40 height 22
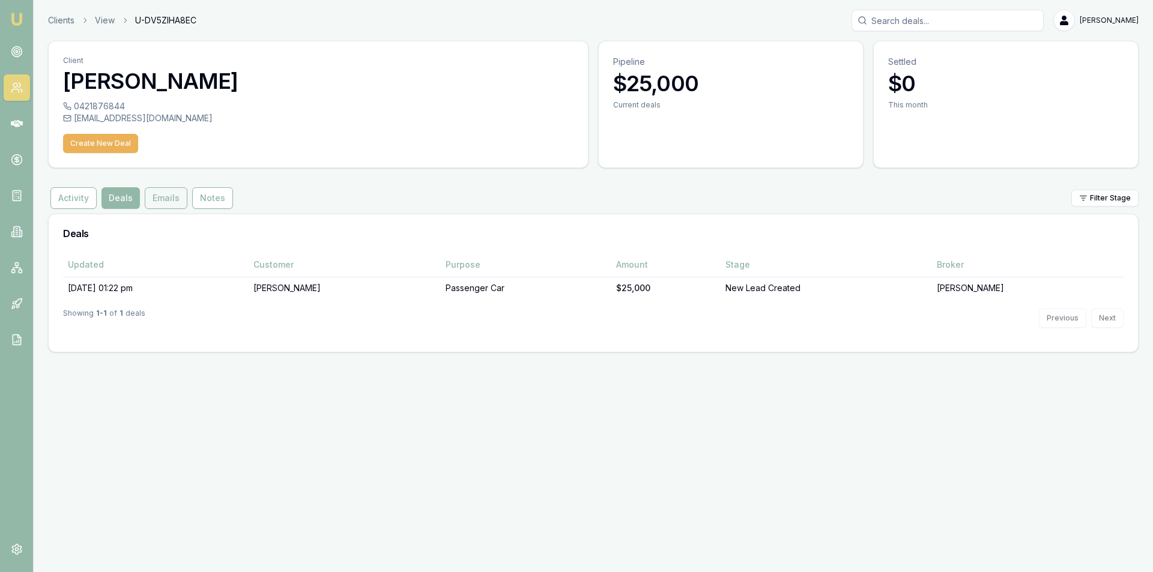
click at [159, 197] on button "Emails" at bounding box center [166, 198] width 43 height 22
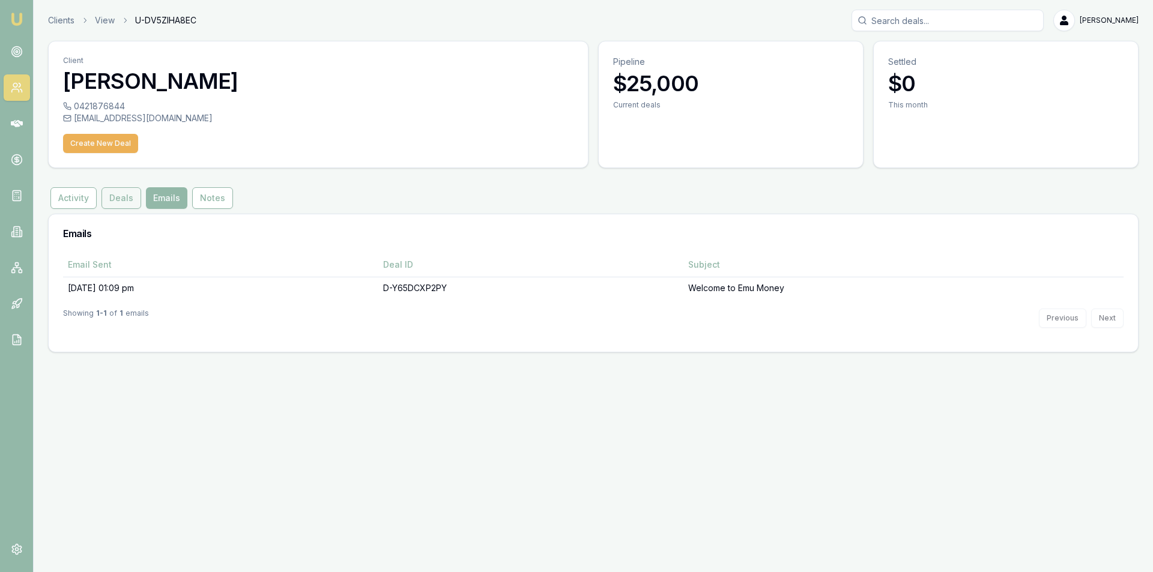
click at [122, 200] on button "Deals" at bounding box center [122, 198] width 40 height 22
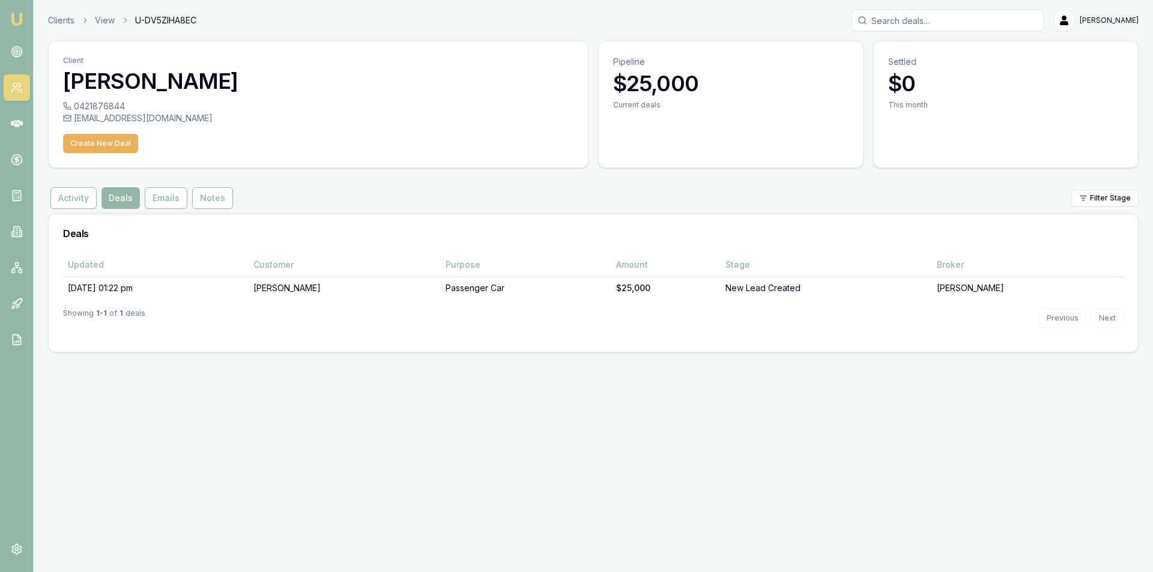
click at [18, 91] on icon at bounding box center [14, 90] width 7 height 3
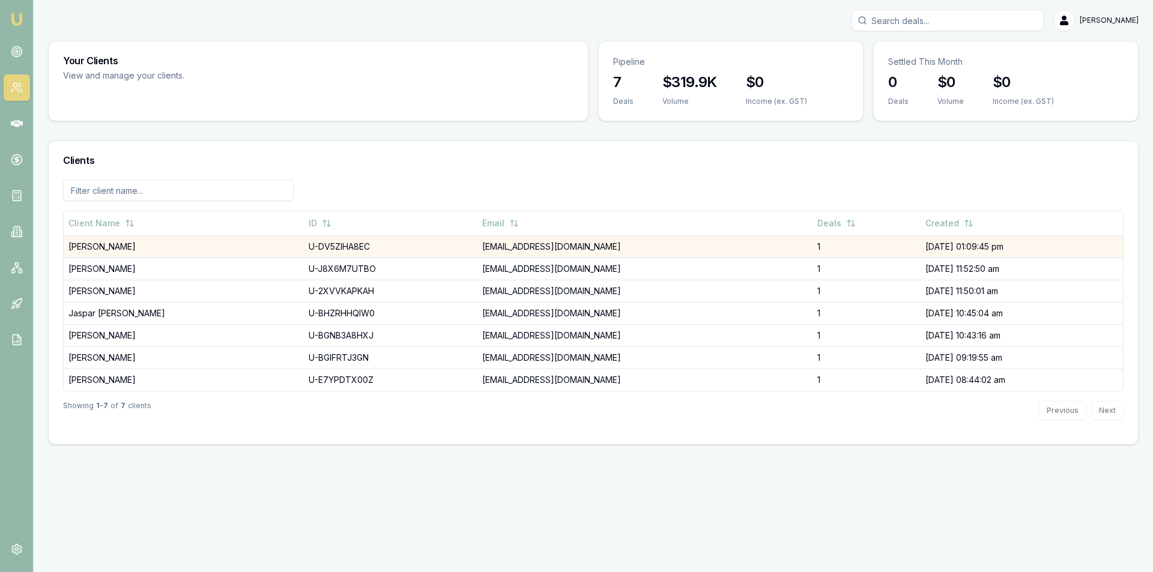
click at [110, 250] on td "[PERSON_NAME]" at bounding box center [184, 246] width 240 height 22
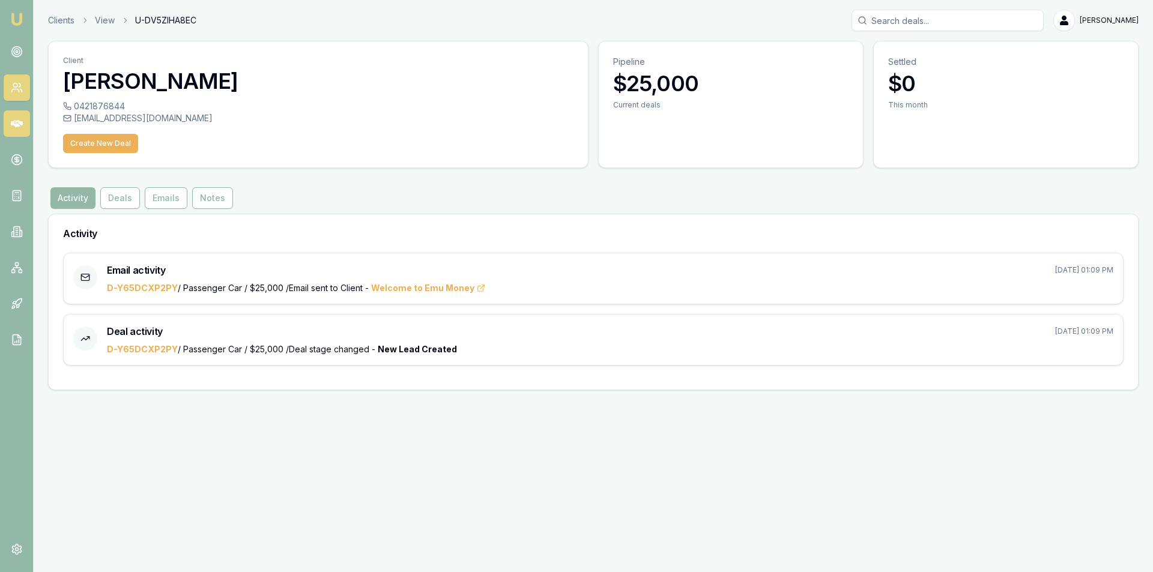
click at [27, 124] on link at bounding box center [17, 124] width 26 height 26
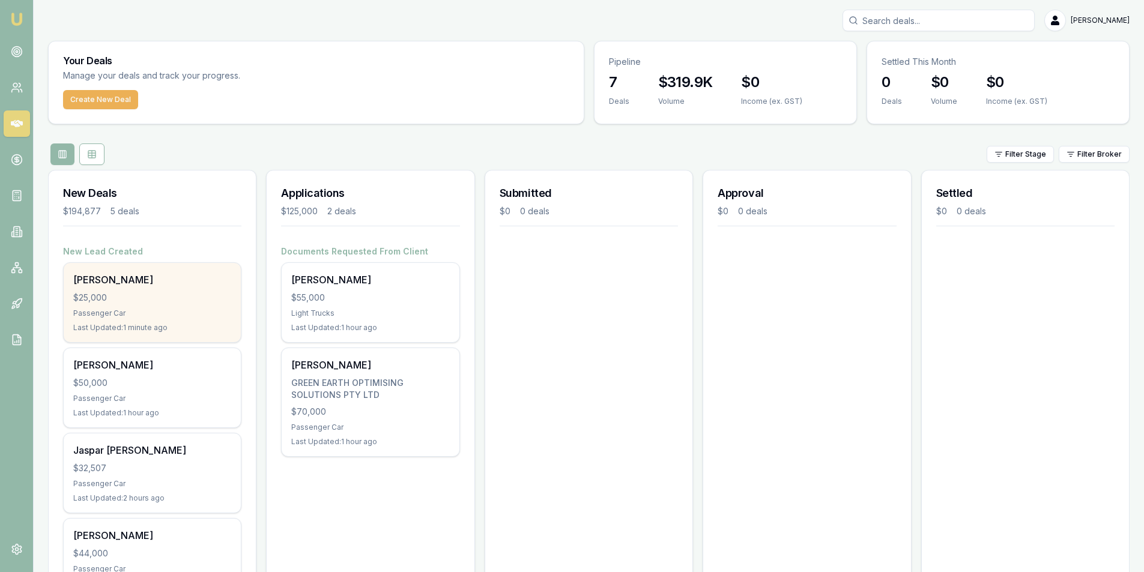
click at [127, 294] on div "$25,000" at bounding box center [152, 298] width 158 height 12
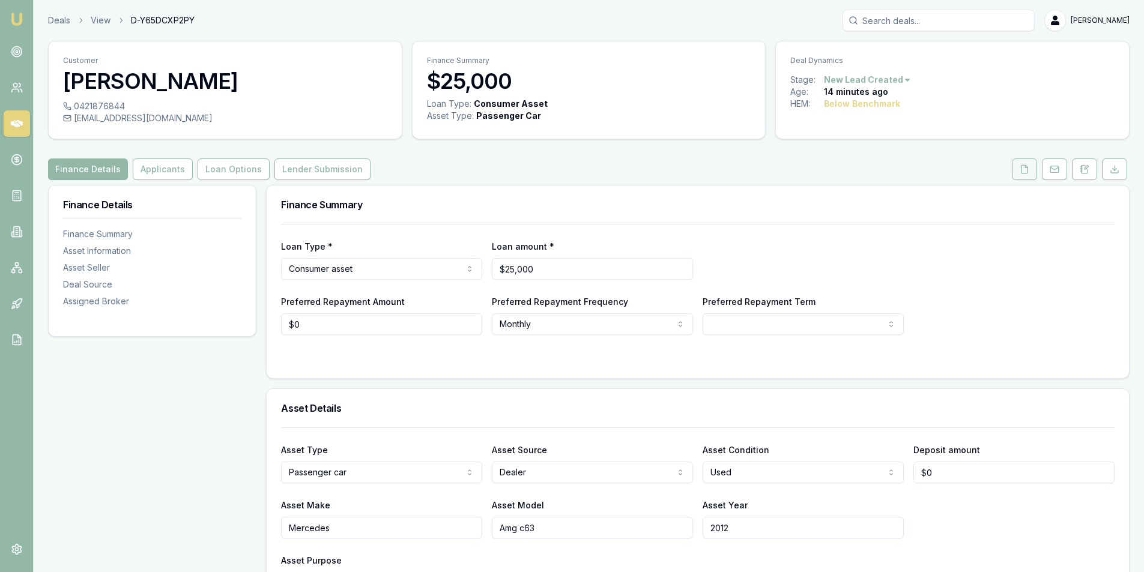
click at [1019, 169] on button at bounding box center [1024, 170] width 25 height 22
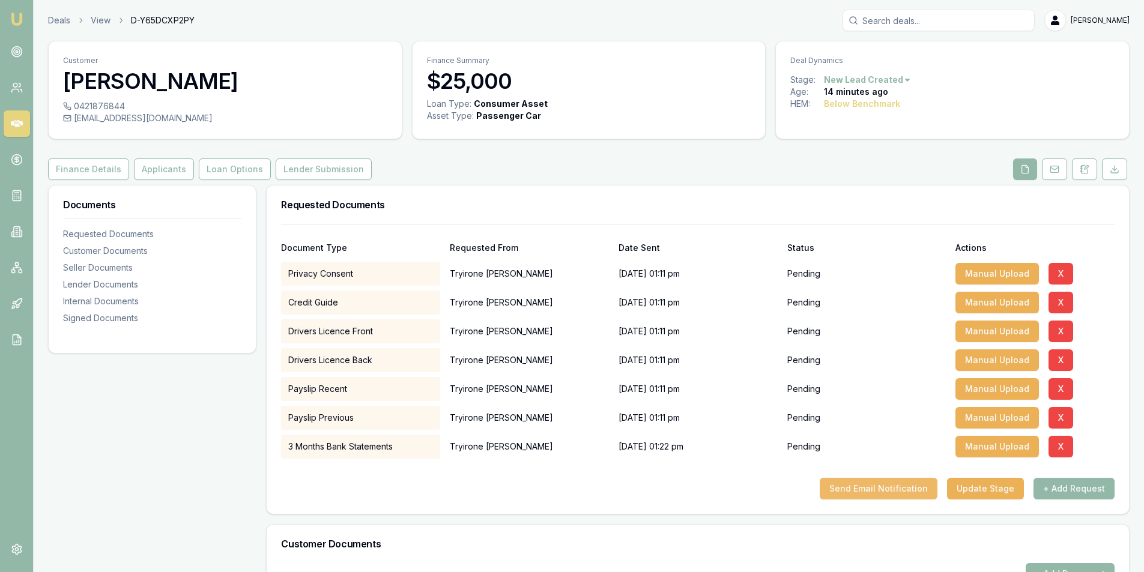
click at [883, 491] on button "Send Email Notification" at bounding box center [879, 489] width 118 height 22
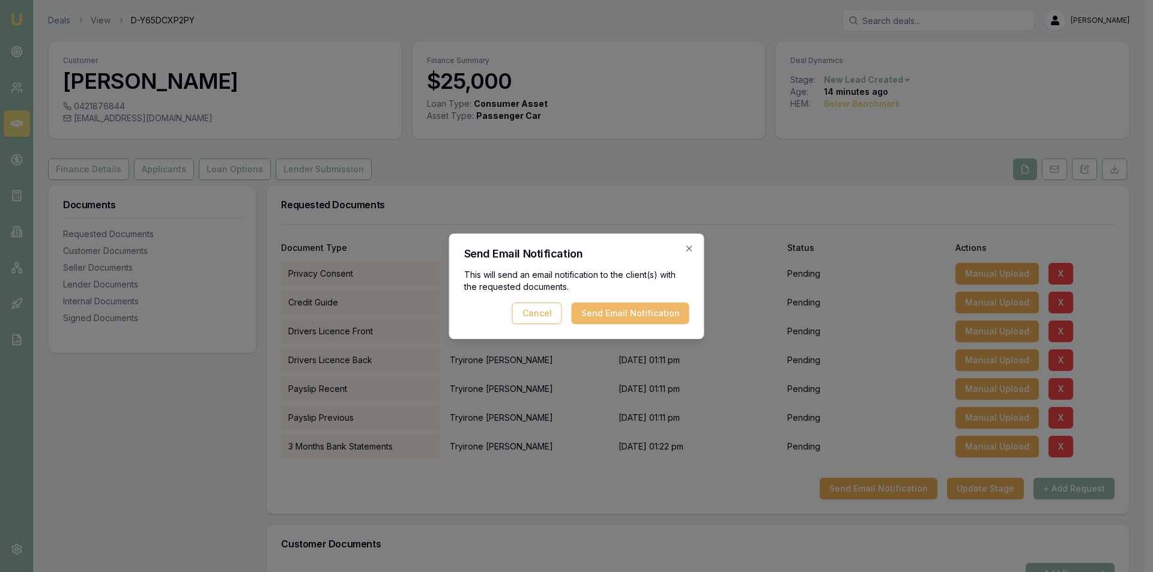
click at [637, 323] on button "Send Email Notification" at bounding box center [631, 314] width 118 height 22
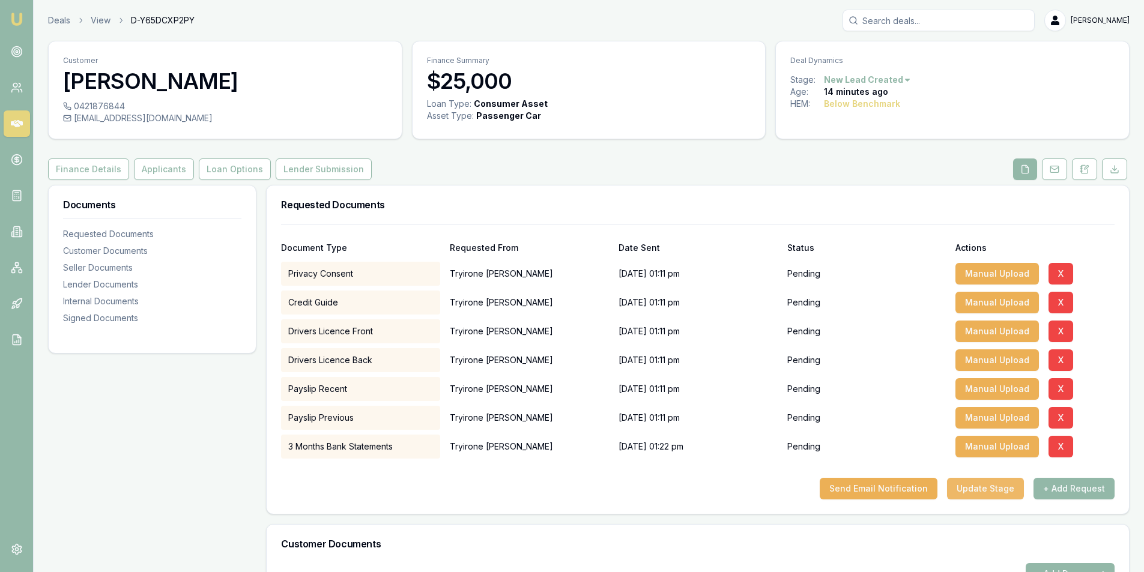
click at [981, 497] on button "Update Stage" at bounding box center [985, 489] width 77 height 22
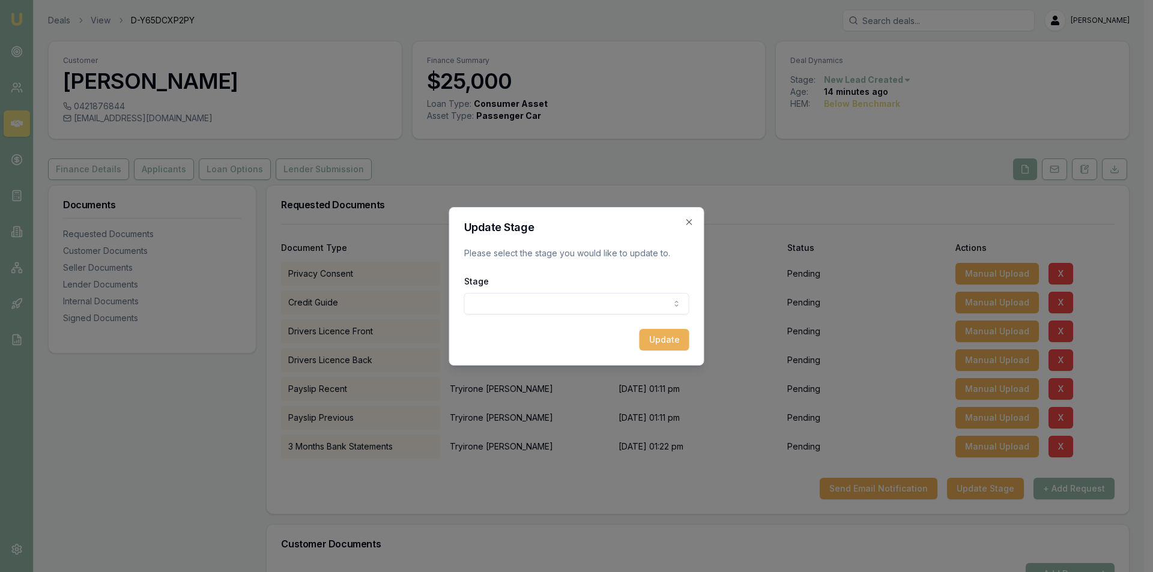
click at [553, 301] on body "Emu Broker Deals View D-Y65DCXP2PY [PERSON_NAME] Toggle Menu Customer Tryirone …" at bounding box center [572, 286] width 1144 height 572
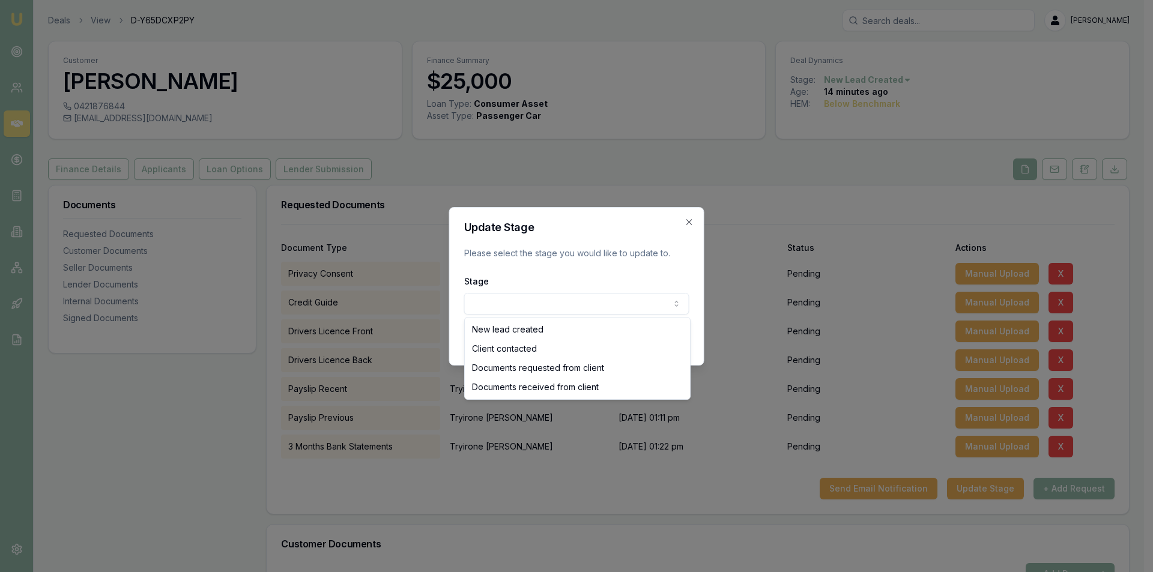
select select "DOCUMENTS_REQUESTED_FROM_CLIENT"
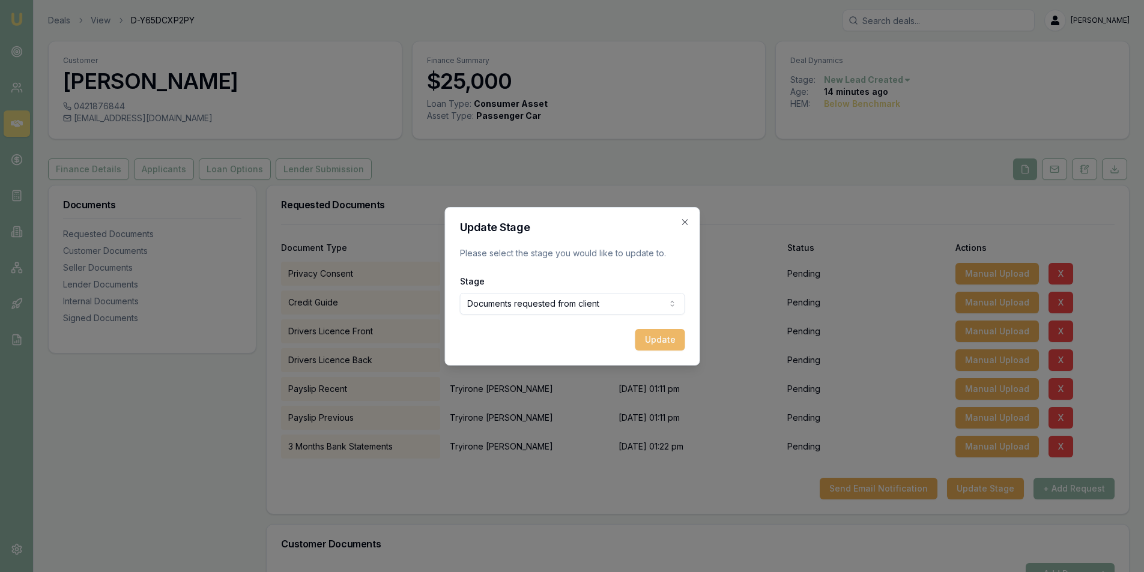
click at [660, 336] on button "Update" at bounding box center [660, 340] width 50 height 22
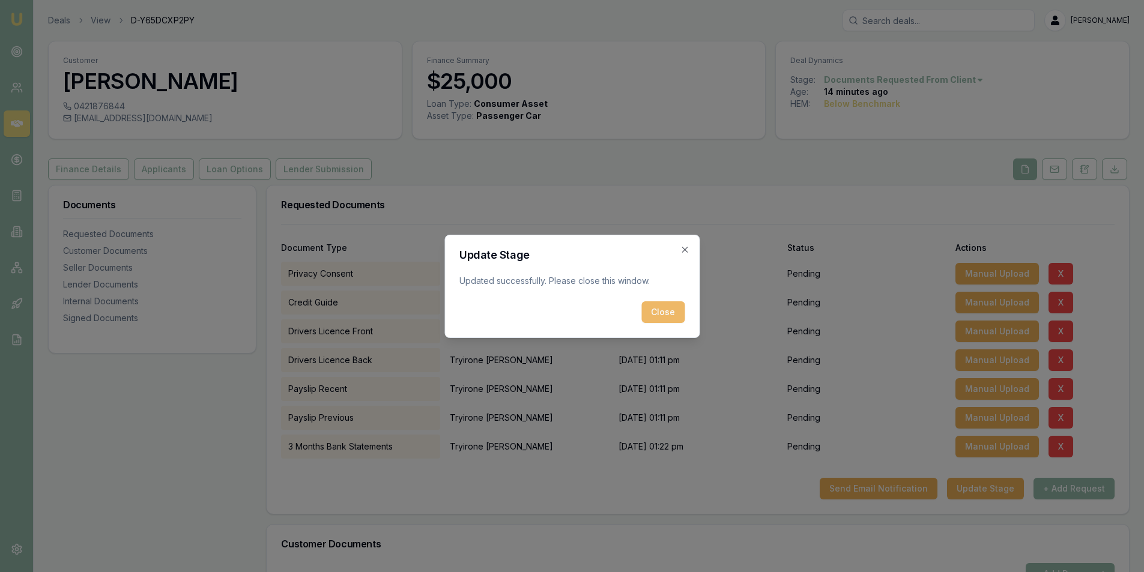
click at [658, 319] on button "Close" at bounding box center [662, 313] width 43 height 22
